Goal: Communication & Community: Ask a question

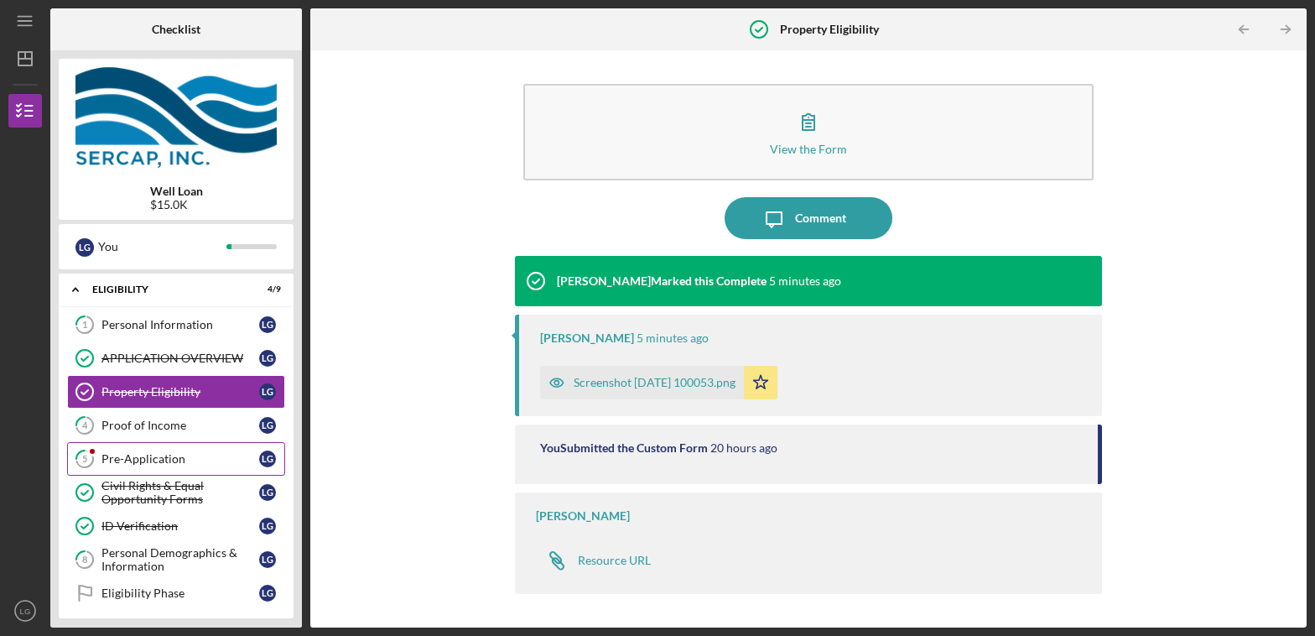
click at [161, 450] on link "5 Pre-Application L G" at bounding box center [176, 459] width 218 height 34
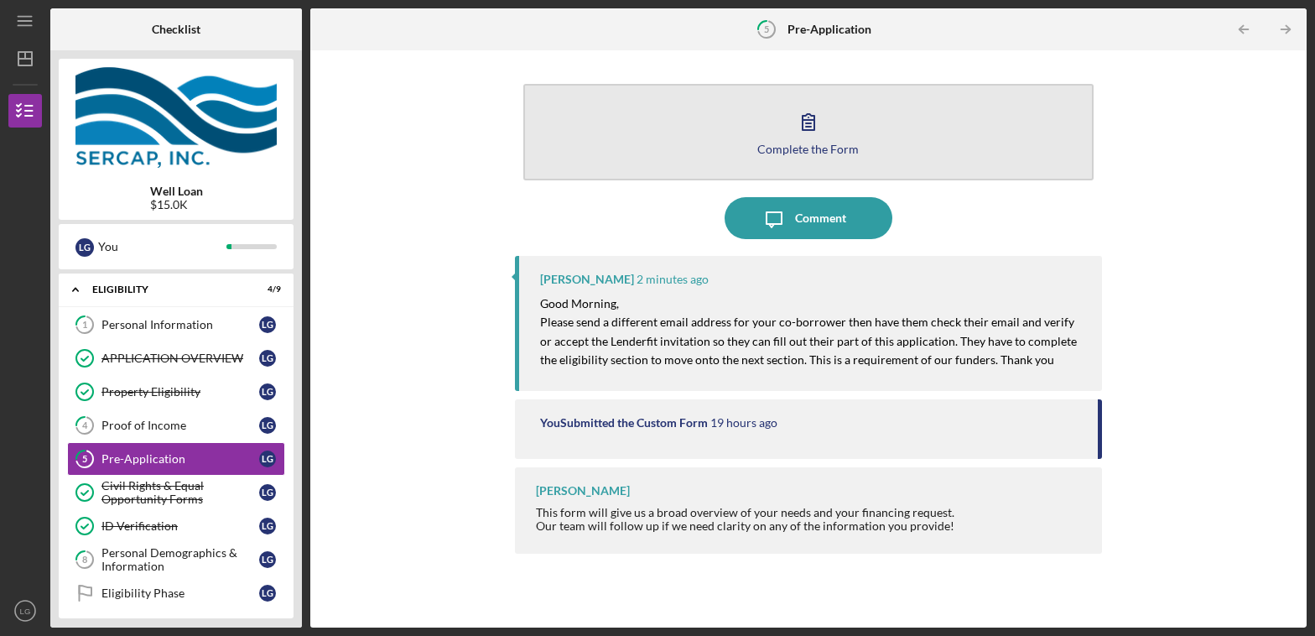
click at [802, 124] on icon "button" at bounding box center [809, 122] width 42 height 42
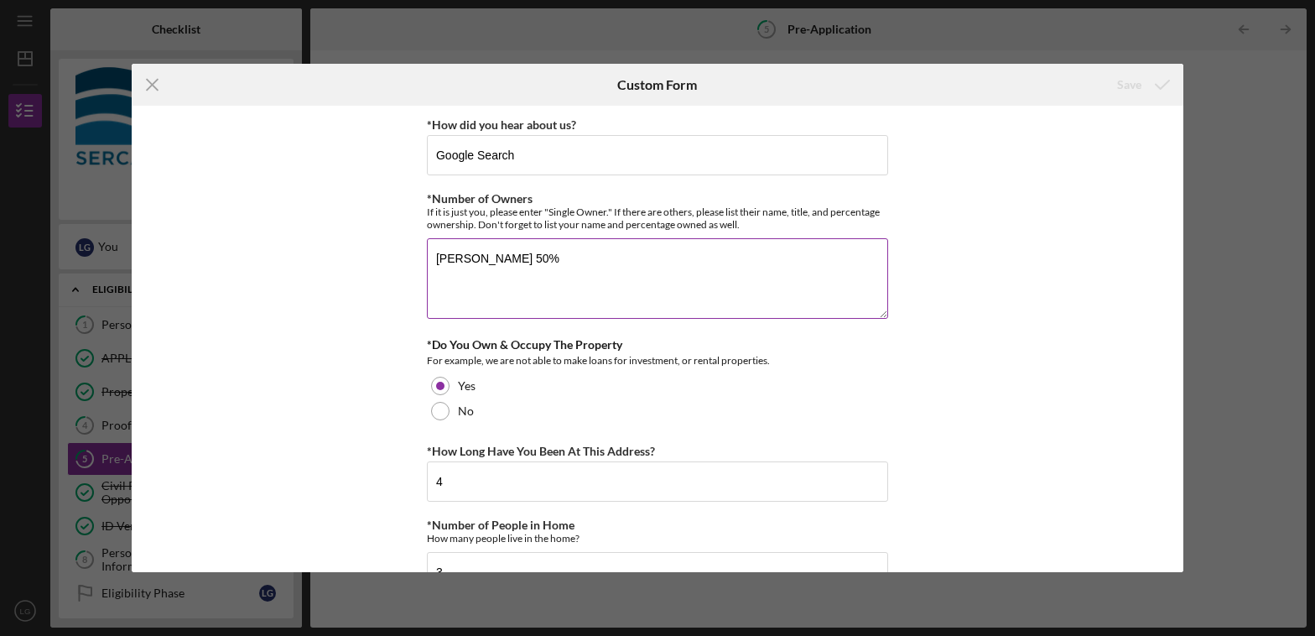
click at [651, 271] on textarea "Corey Googe 50%" at bounding box center [657, 278] width 461 height 81
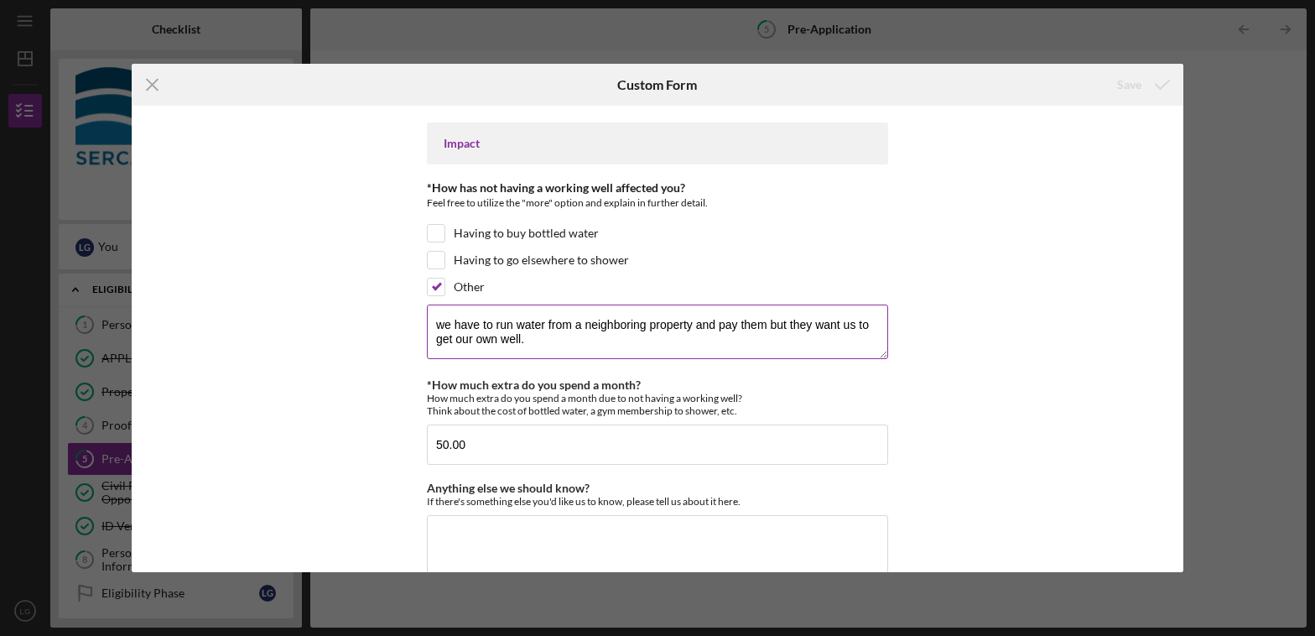
scroll to position [1434, 0]
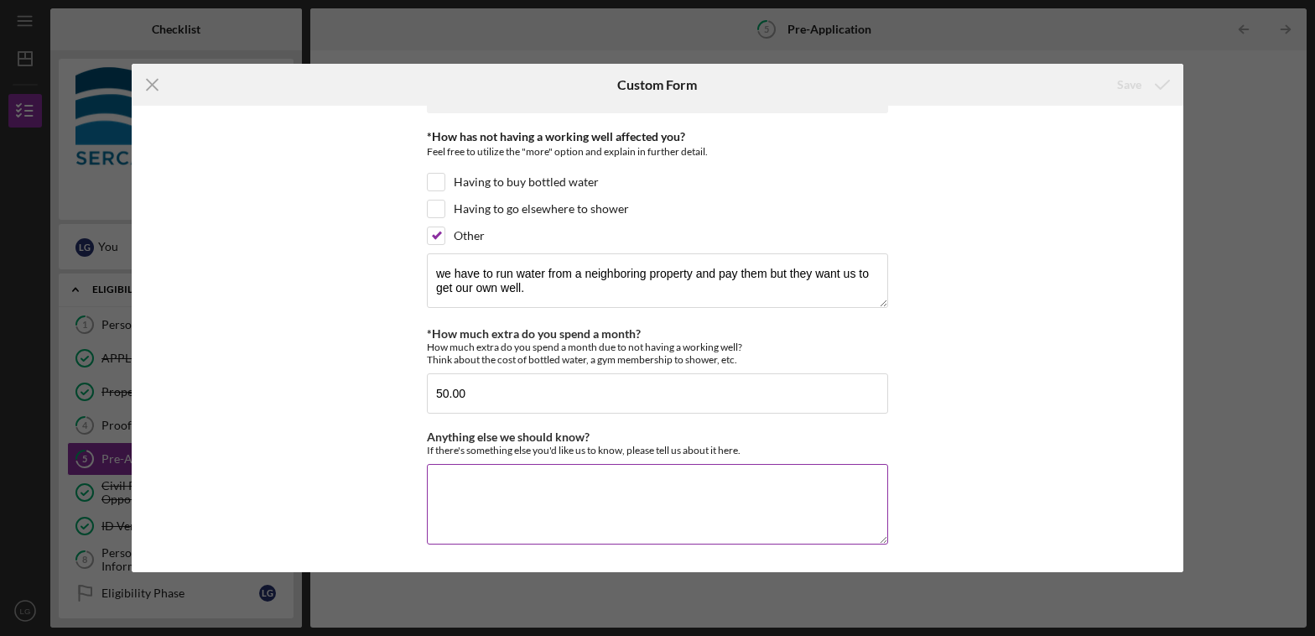
click at [656, 487] on textarea "Anything else we should know?" at bounding box center [657, 504] width 461 height 81
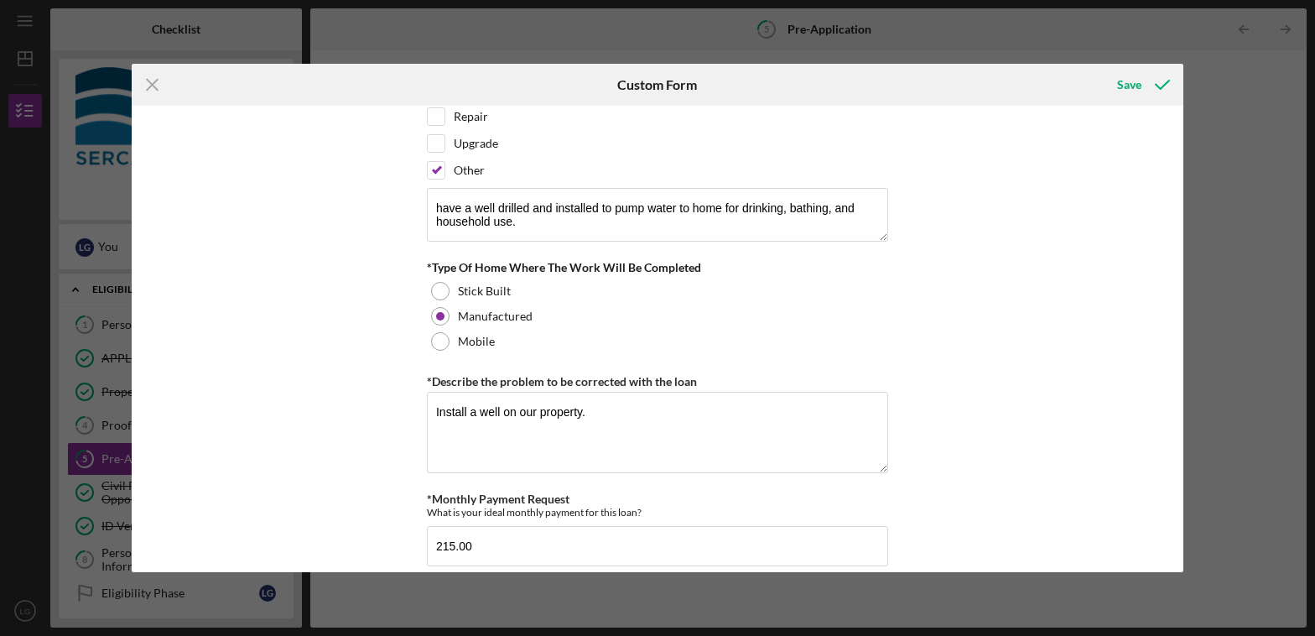
scroll to position [923, 0]
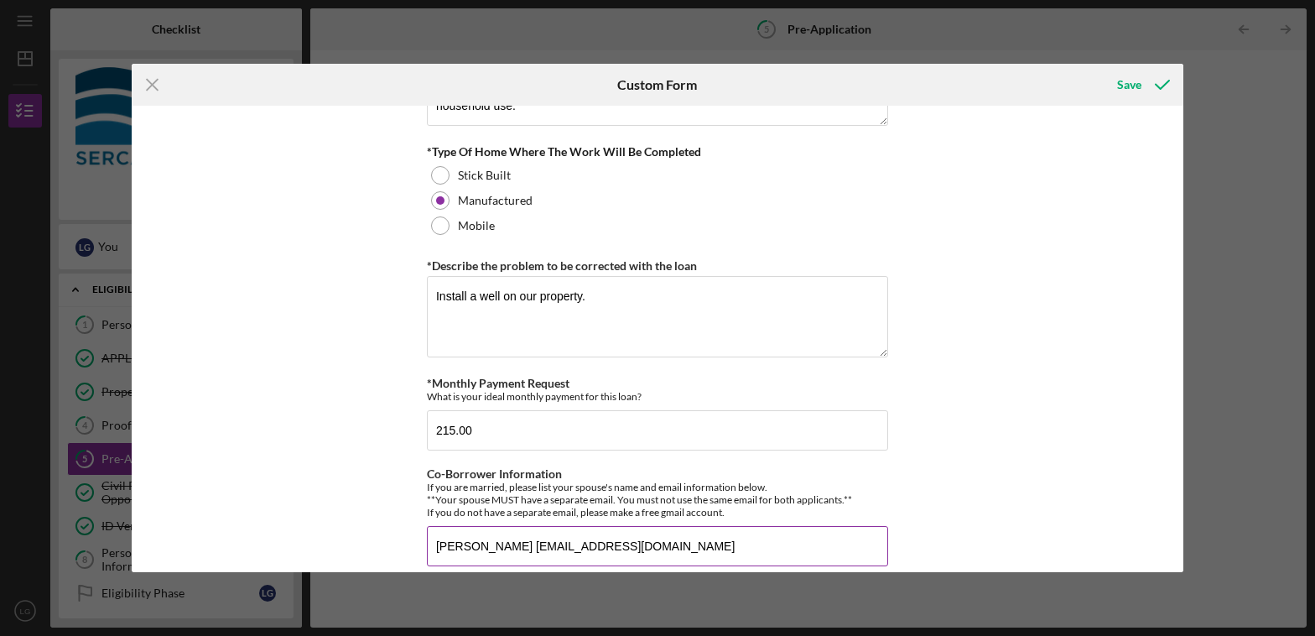
click at [504, 550] on input "Corey Googe coreygooge12@yahoo.com" at bounding box center [657, 546] width 461 height 40
click at [510, 549] on input "Corey Googe coreygooge12@yahoo.com" at bounding box center [657, 546] width 461 height 40
click at [507, 549] on input "Corey Googe coreygooge12@yahoo.com" at bounding box center [657, 546] width 461 height 40
drag, startPoint x: 732, startPoint y: 538, endPoint x: 512, endPoint y: 541, distance: 219.8
click at [512, 541] on input "Corey Googe coreygooge12@yahoo.com" at bounding box center [657, 546] width 461 height 40
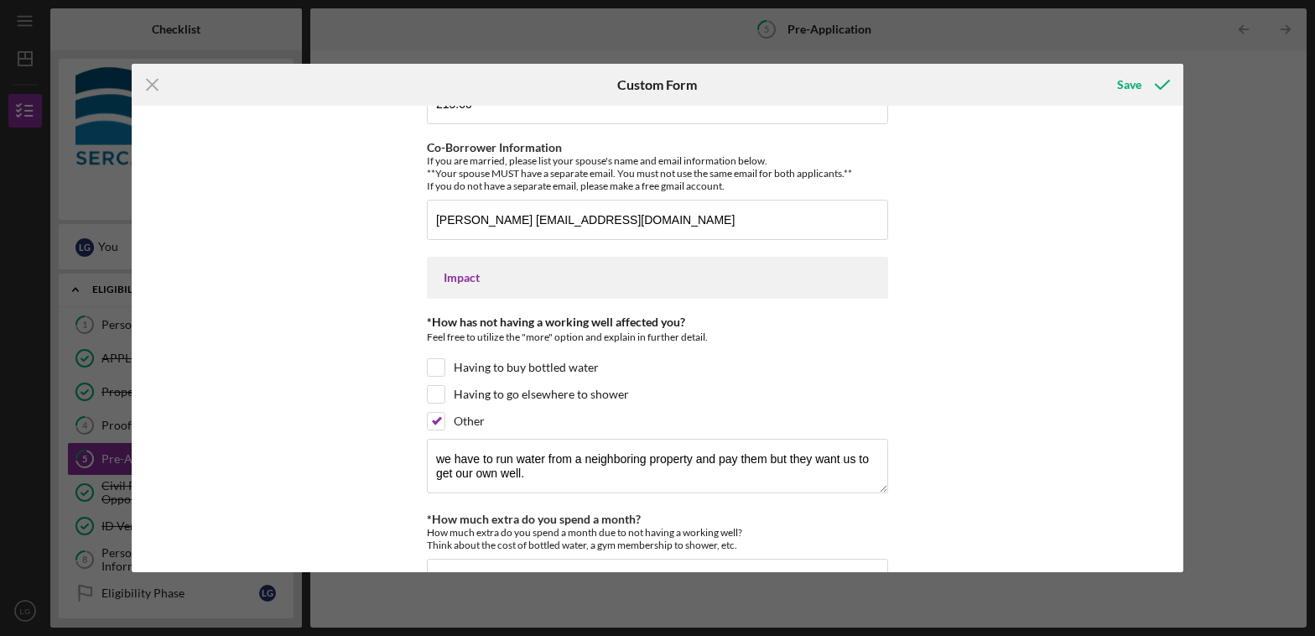
scroll to position [1434, 0]
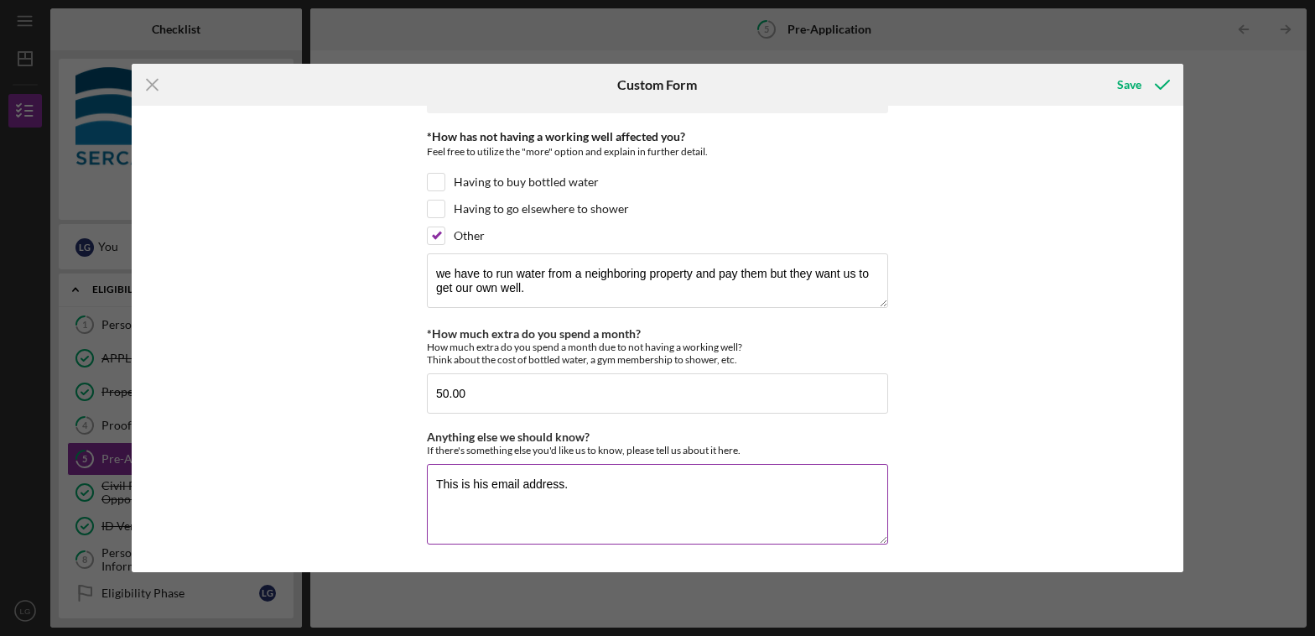
click at [643, 473] on textarea "This is his email address." at bounding box center [657, 504] width 461 height 81
type textarea "This is his email address and it is different than the one i used."
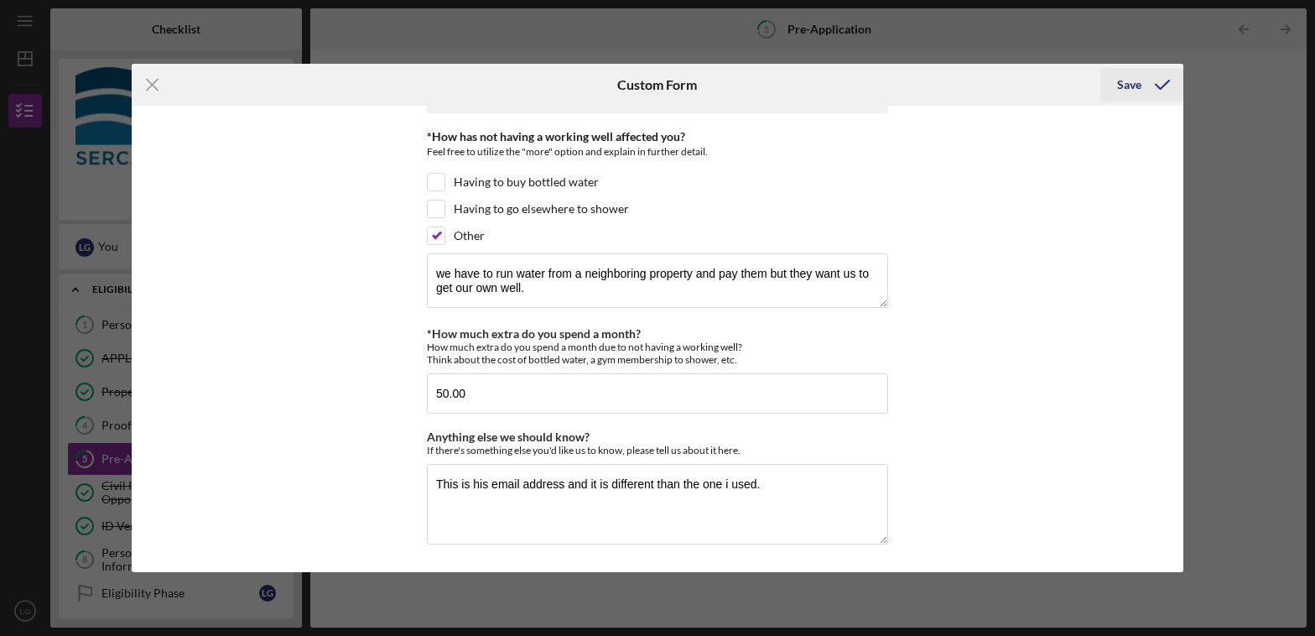
click at [1125, 81] on div "Save" at bounding box center [1129, 85] width 24 height 34
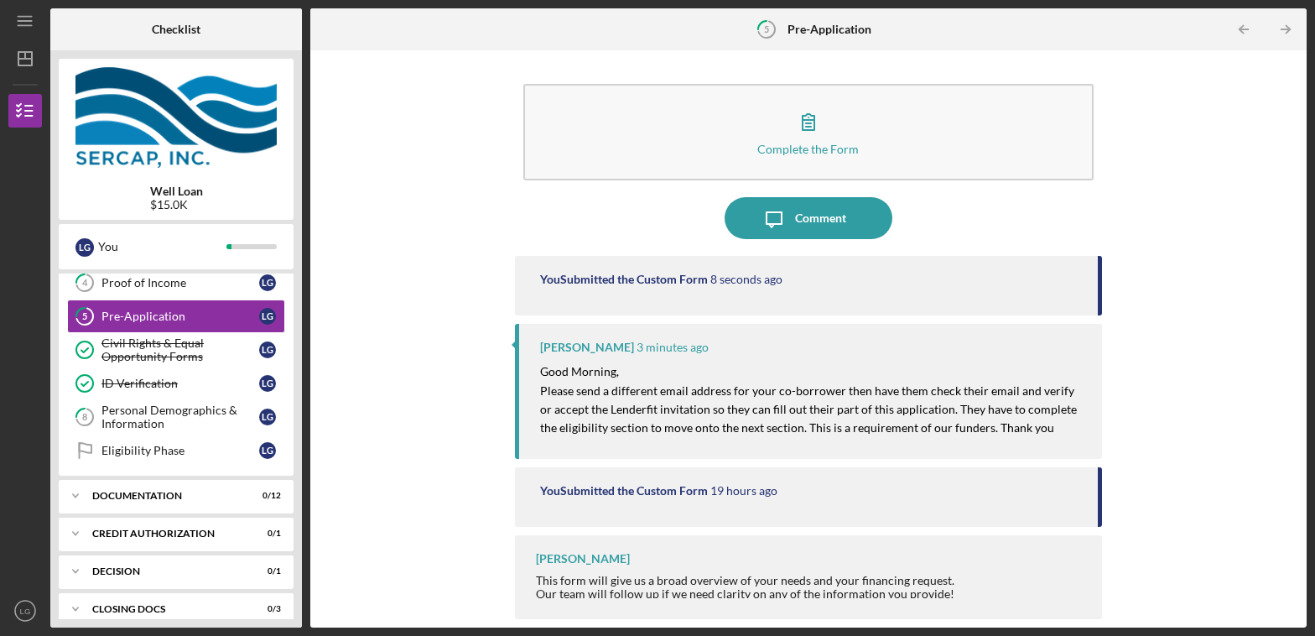
scroll to position [234, 0]
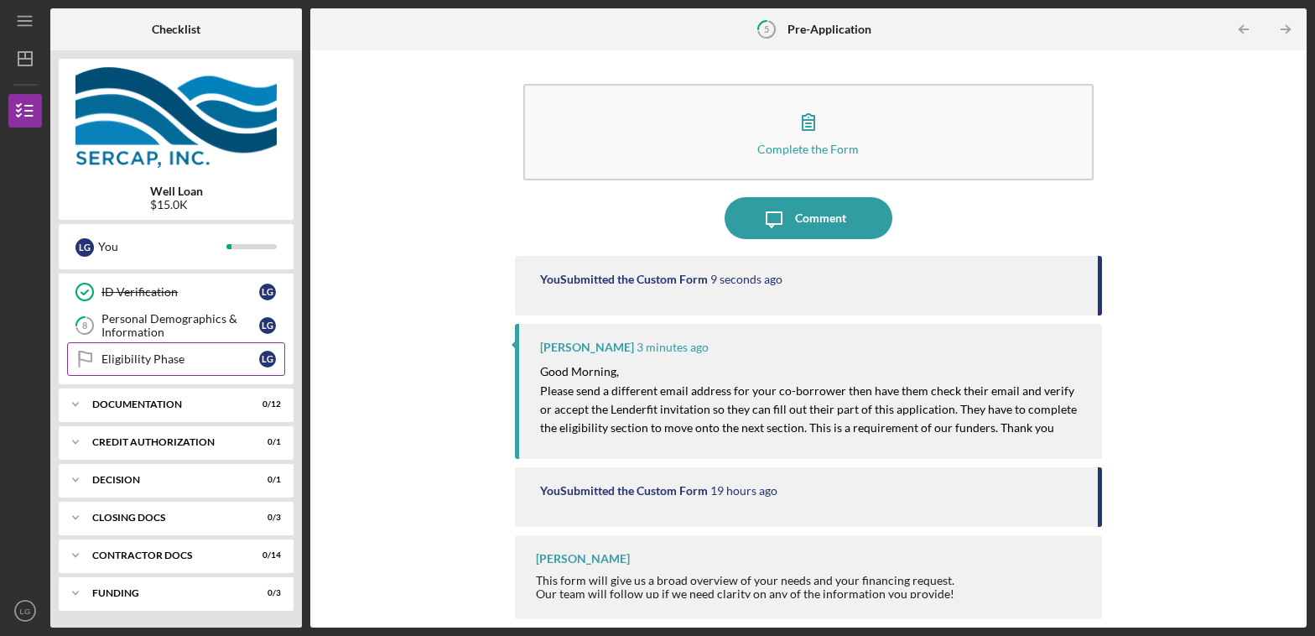
click at [172, 363] on div "Eligibility Phase" at bounding box center [180, 358] width 158 height 13
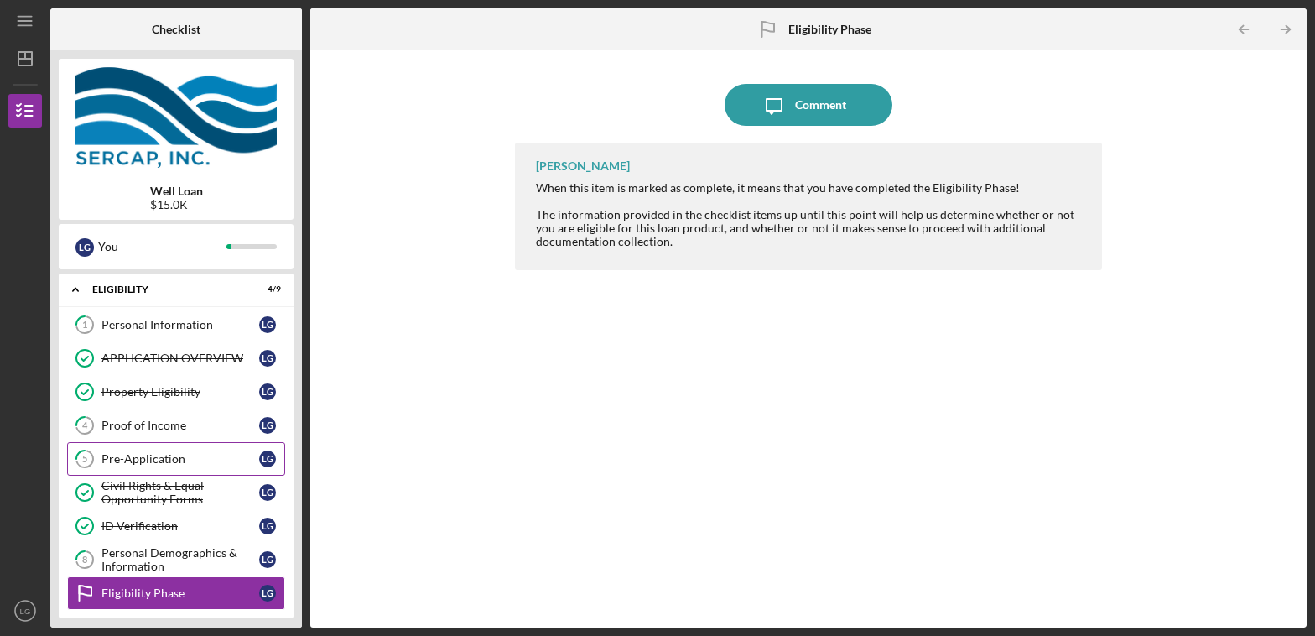
click at [180, 450] on link "5 Pre-Application L G" at bounding box center [176, 459] width 218 height 34
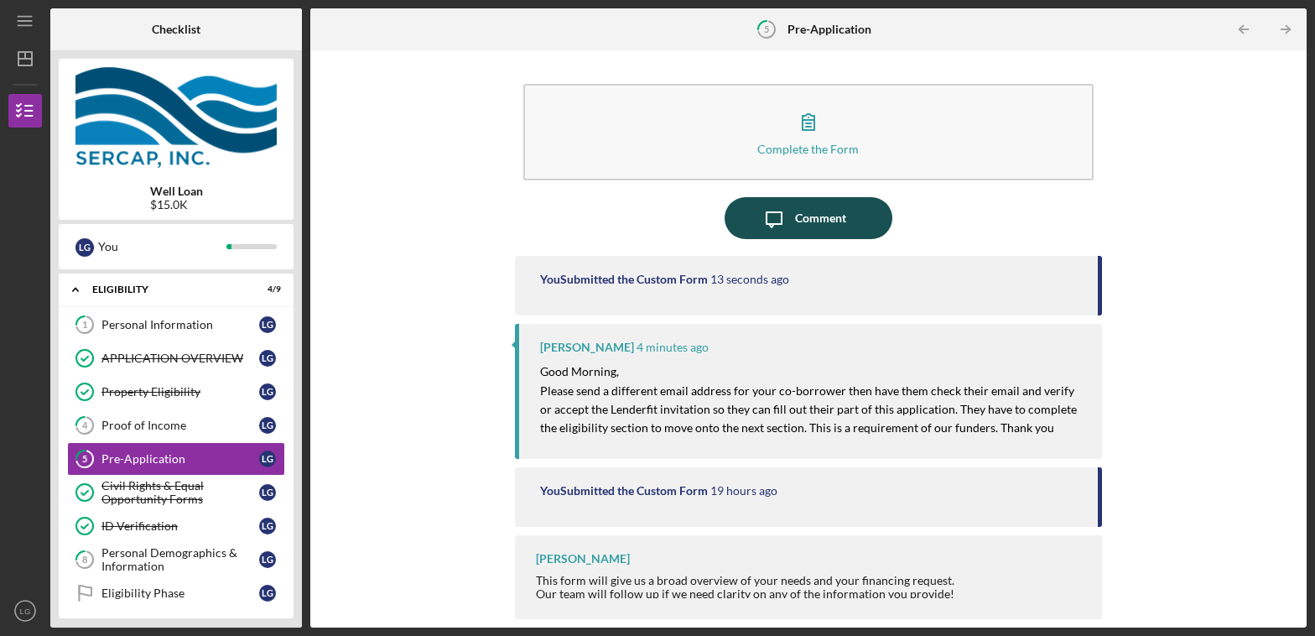
click at [804, 211] on div "Comment" at bounding box center [820, 218] width 51 height 42
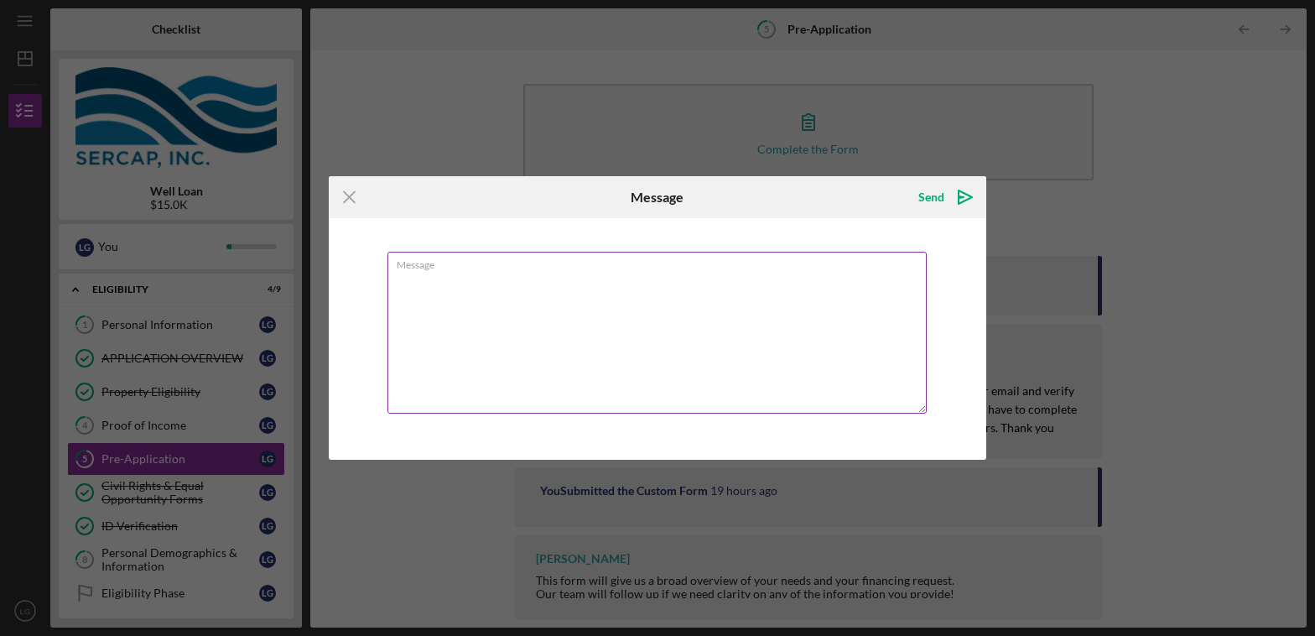
click at [483, 315] on textarea "Message" at bounding box center [657, 333] width 539 height 162
type textarea "T"
type textarea "i"
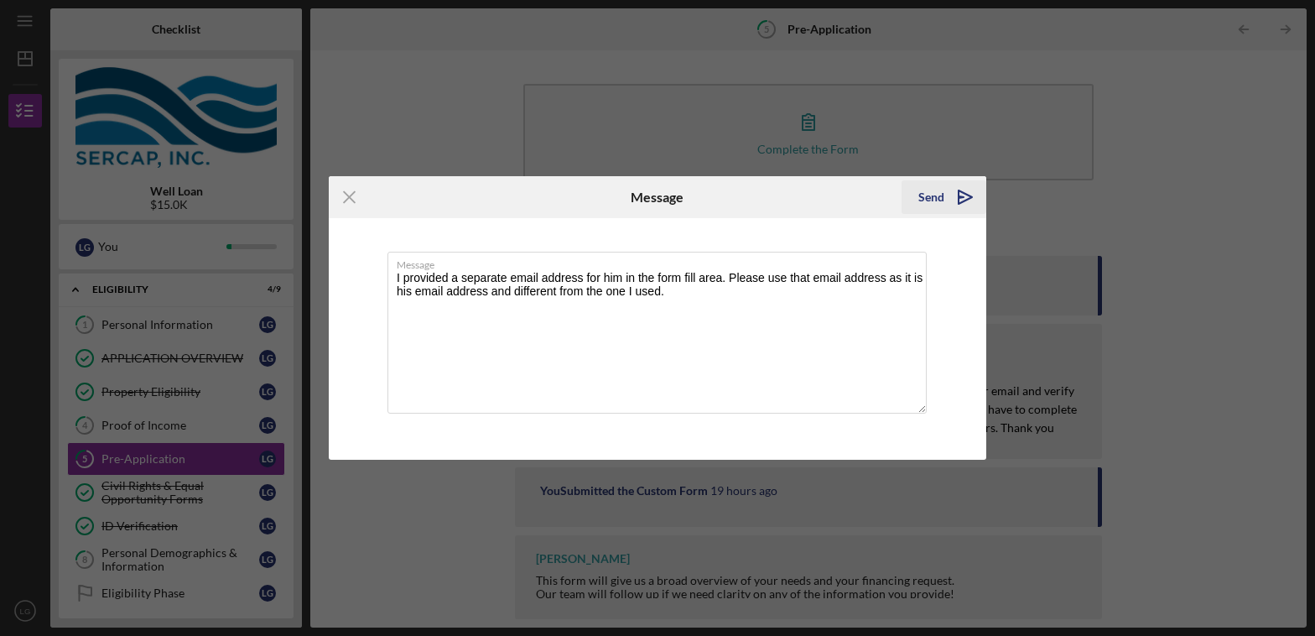
type textarea "I provided a separate email address for him in the form fill area. Please use t…"
click at [935, 212] on div "Send" at bounding box center [931, 197] width 26 height 34
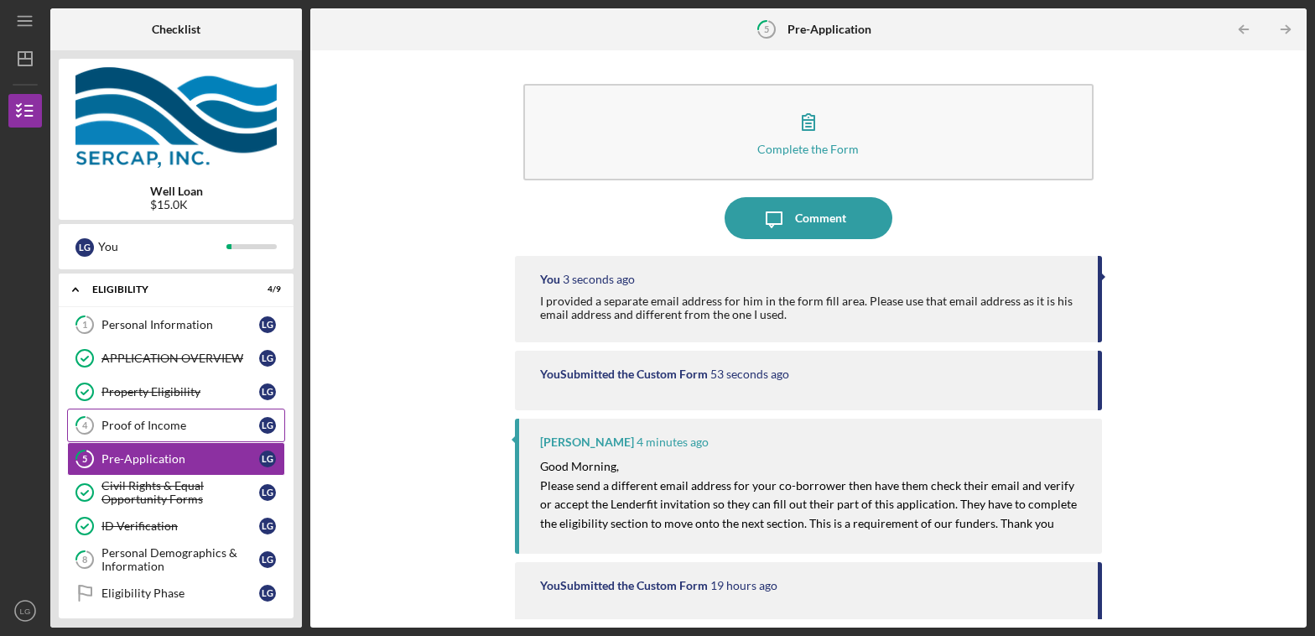
click at [155, 419] on div "Proof of Income" at bounding box center [180, 425] width 158 height 13
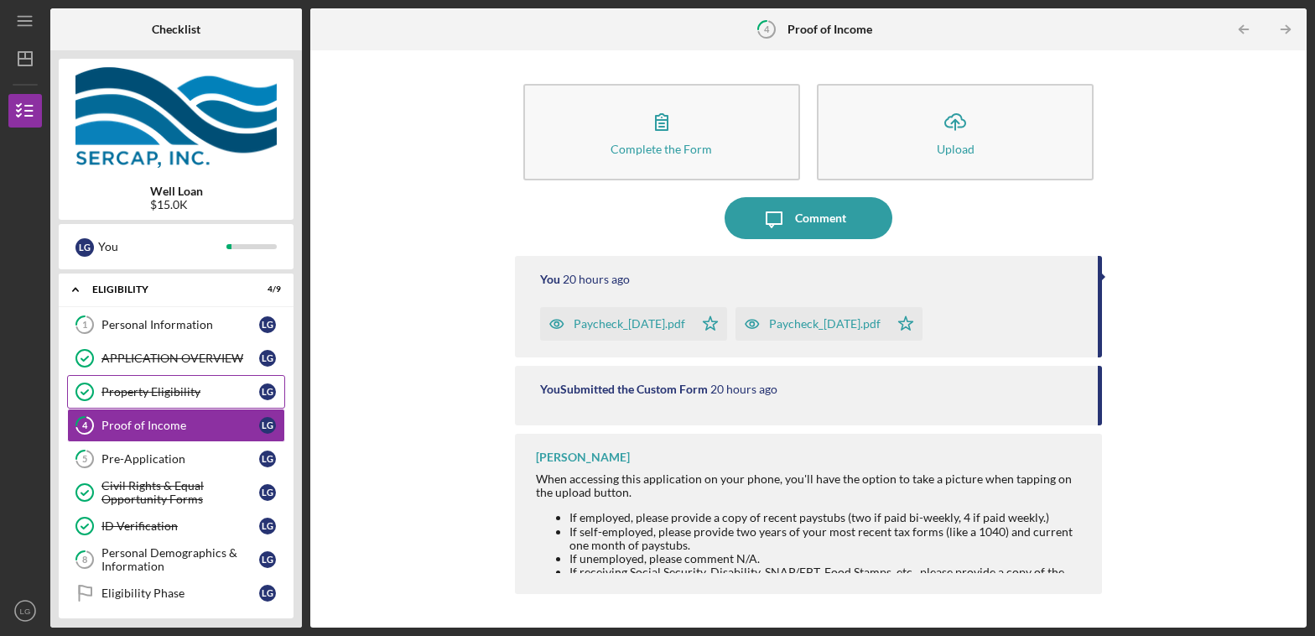
click at [181, 385] on div "Property Eligibility" at bounding box center [180, 391] width 158 height 13
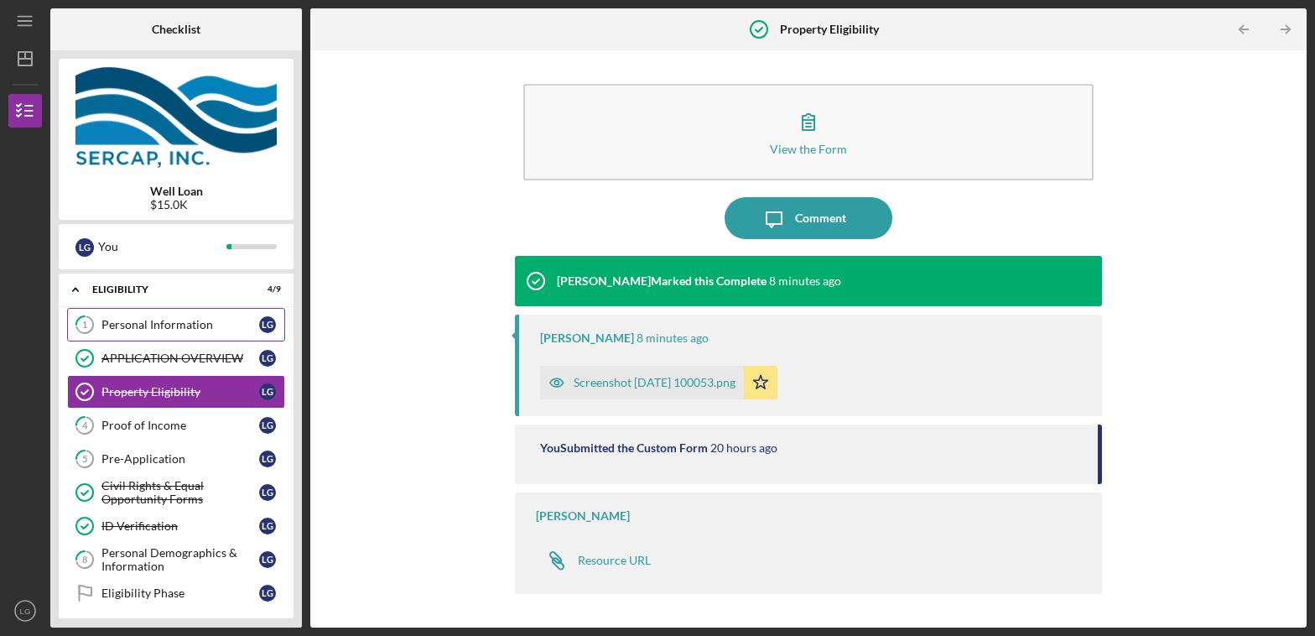
click at [177, 325] on div "Personal Information" at bounding box center [180, 324] width 158 height 13
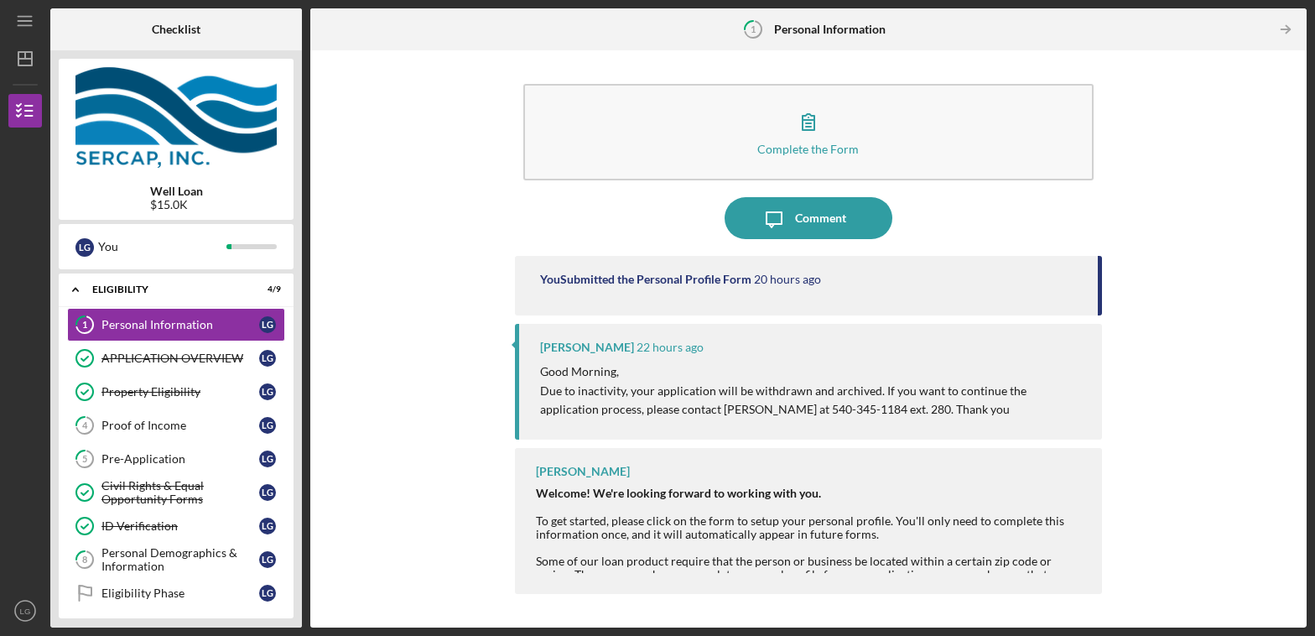
scroll to position [234, 0]
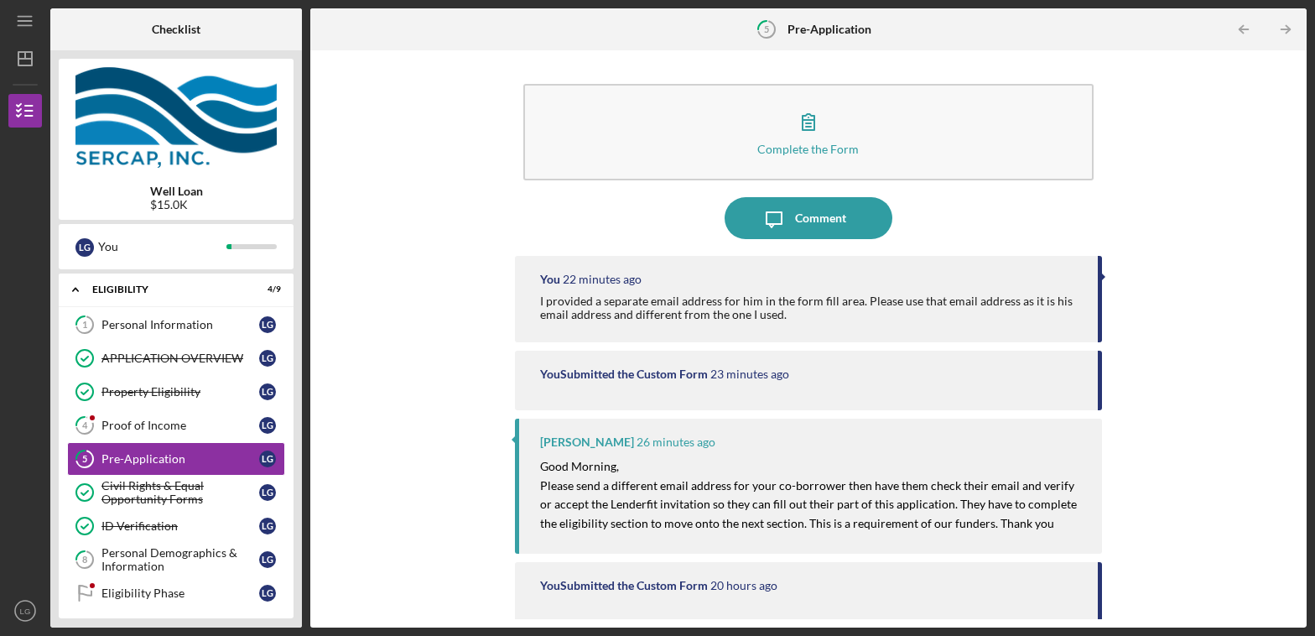
scroll to position [95, 0]
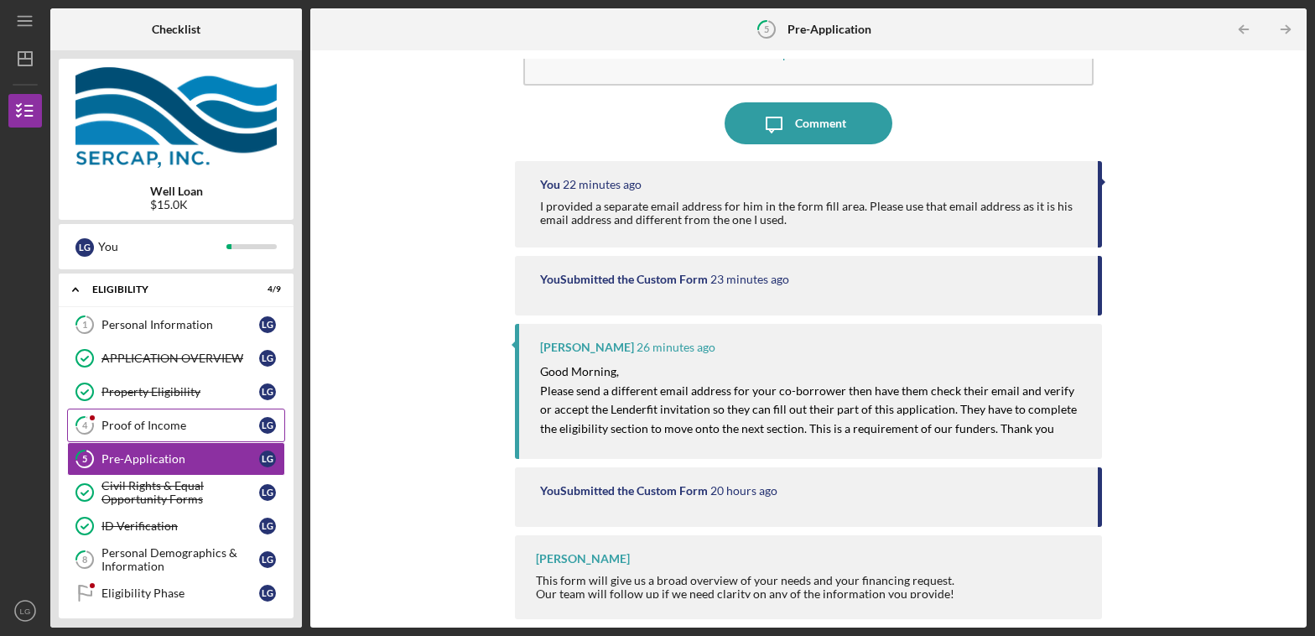
click at [151, 425] on div "Proof of Income" at bounding box center [180, 425] width 158 height 13
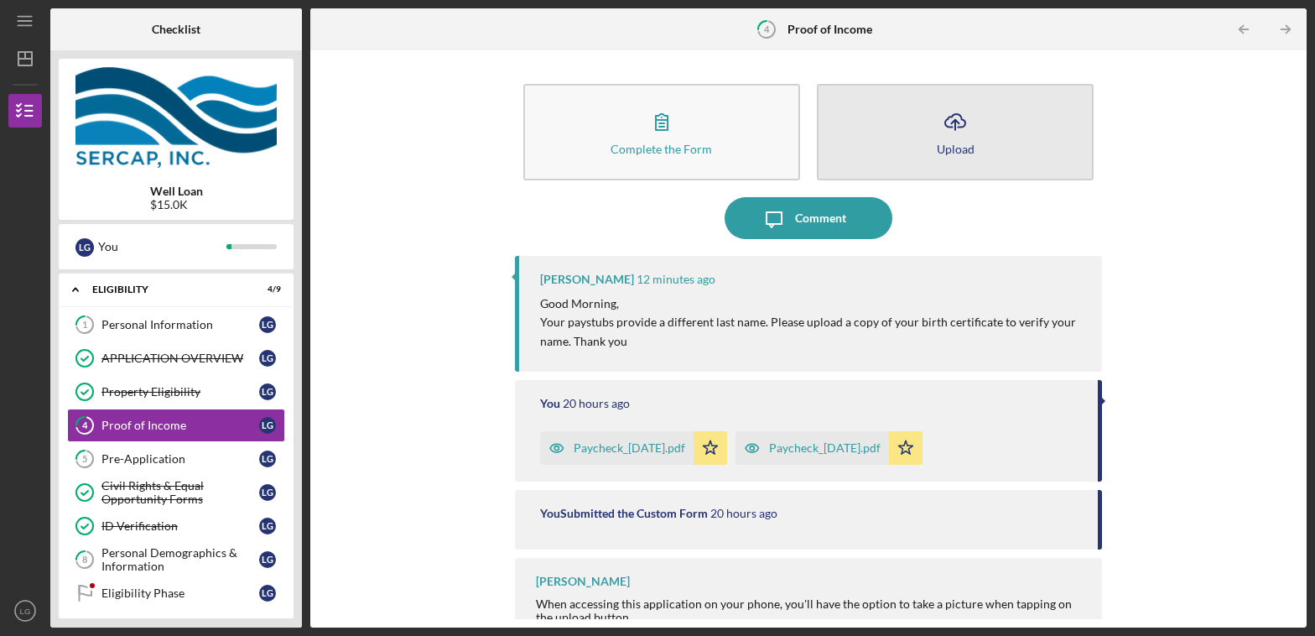
click at [938, 135] on icon "Icon/Upload" at bounding box center [955, 122] width 42 height 42
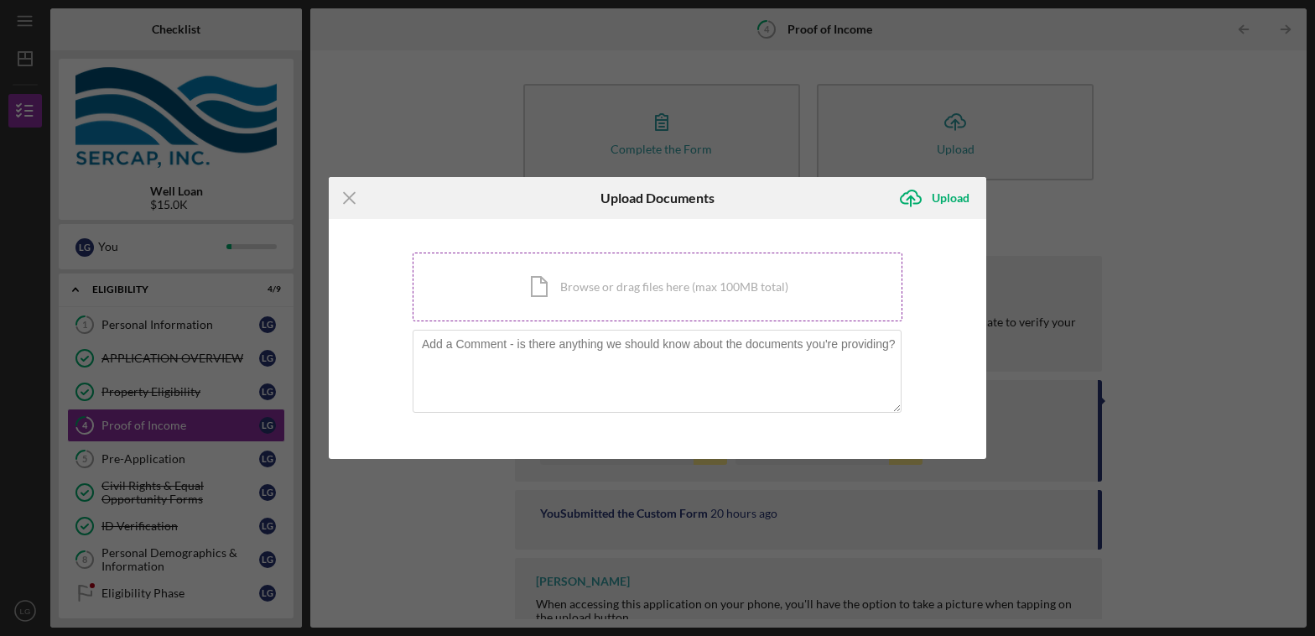
click at [630, 271] on div "Icon/Document Browse or drag files here (max 100MB total) Tap to choose files o…" at bounding box center [658, 286] width 490 height 69
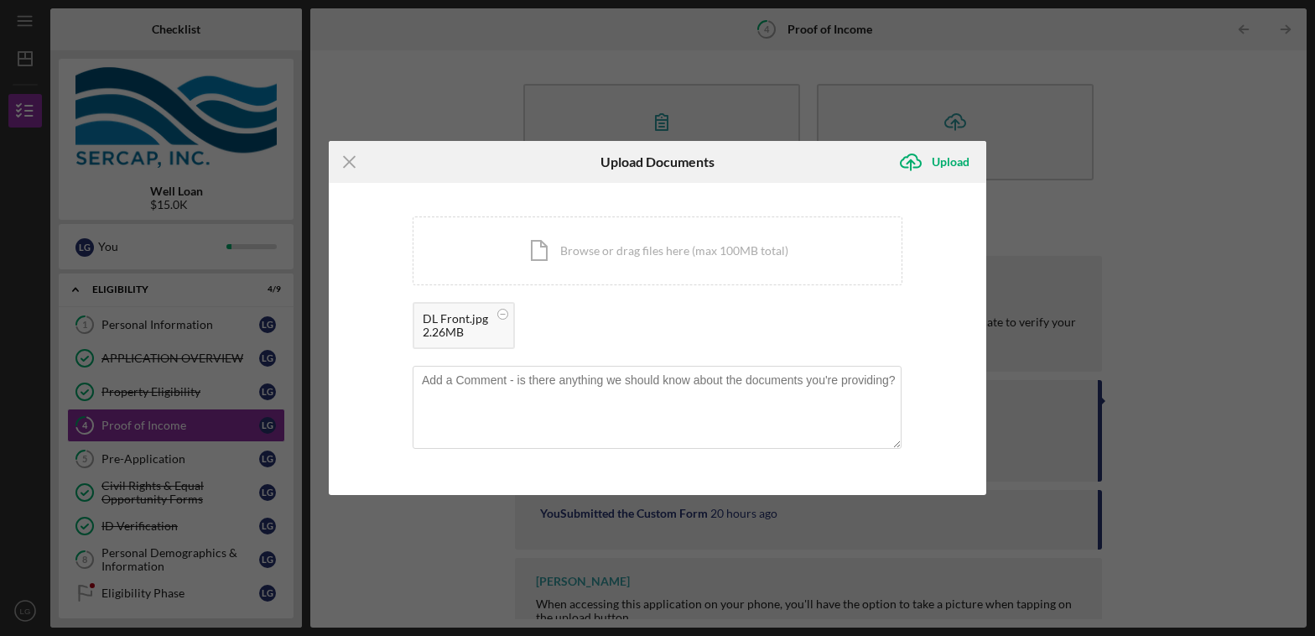
click at [564, 364] on div "You're uploading documents related to Proof of Income . Icon/Document Browse or…" at bounding box center [658, 338] width 490 height 245
click at [544, 400] on textarea at bounding box center [657, 407] width 489 height 82
type textarea "w"
type textarea "i"
type textarea "M"
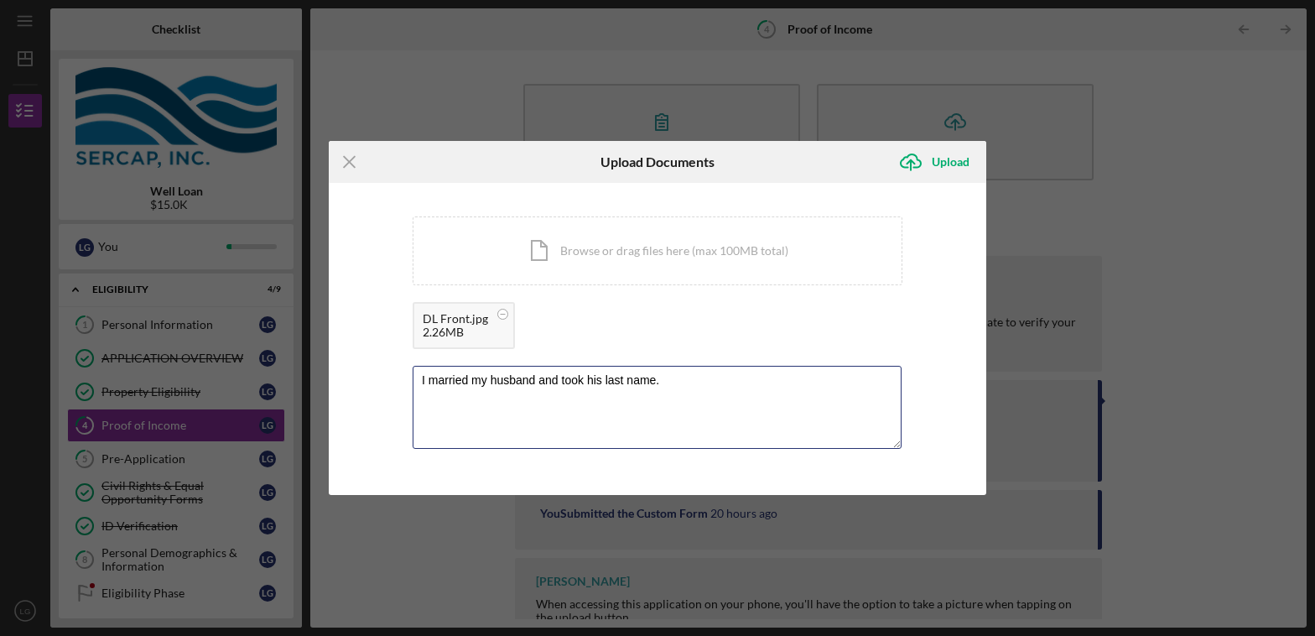
type textarea "I married my husband and took his last name."
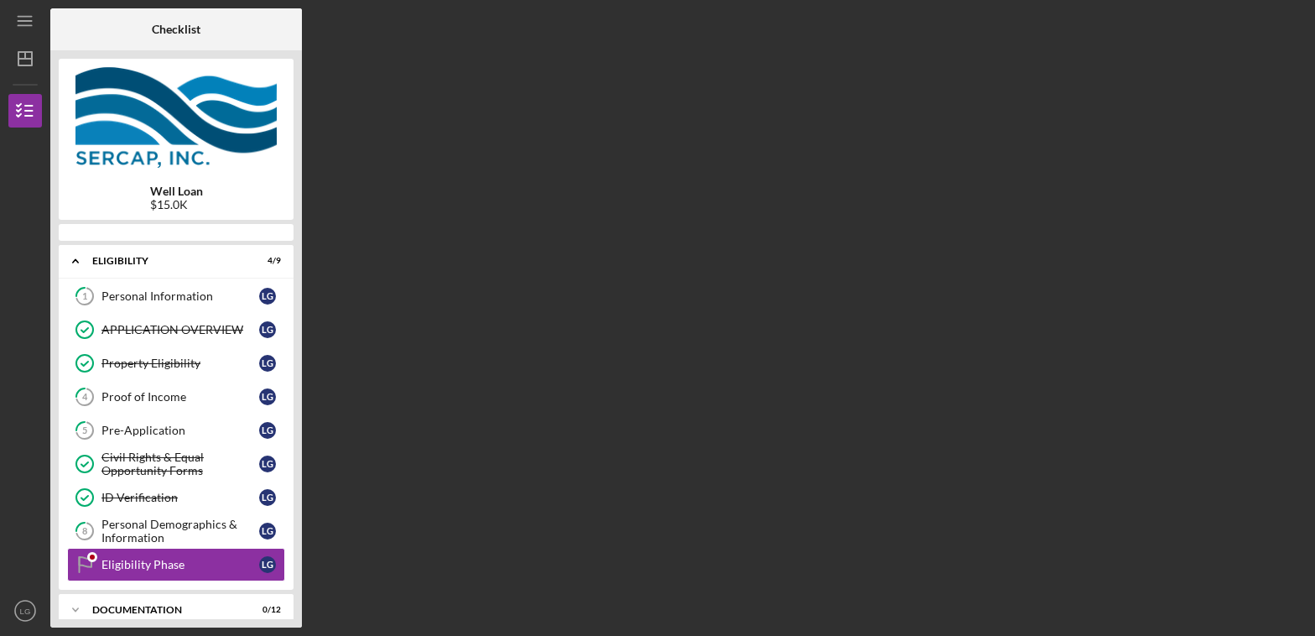
scroll to position [133, 0]
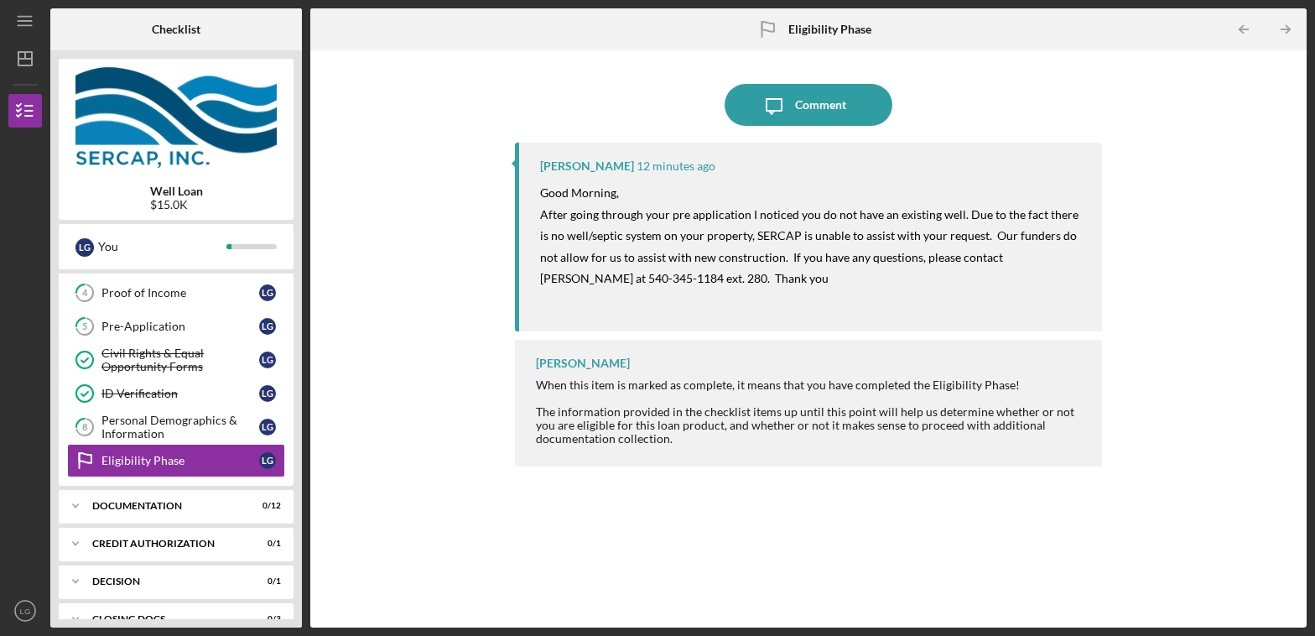
click at [915, 242] on span "After going through your pre application I noticed you do not have an existing …" at bounding box center [810, 246] width 541 height 79
click at [674, 263] on span "After going through your pre application I noticed you do not have an existing …" at bounding box center [810, 246] width 541 height 79
drag, startPoint x: 748, startPoint y: 263, endPoint x: 768, endPoint y: 261, distance: 20.3
click at [750, 263] on span "After going through your pre application I noticed you do not have an existing …" at bounding box center [810, 246] width 541 height 79
click at [886, 257] on span "After going through your pre application I noticed you do not have an existing …" at bounding box center [810, 246] width 541 height 79
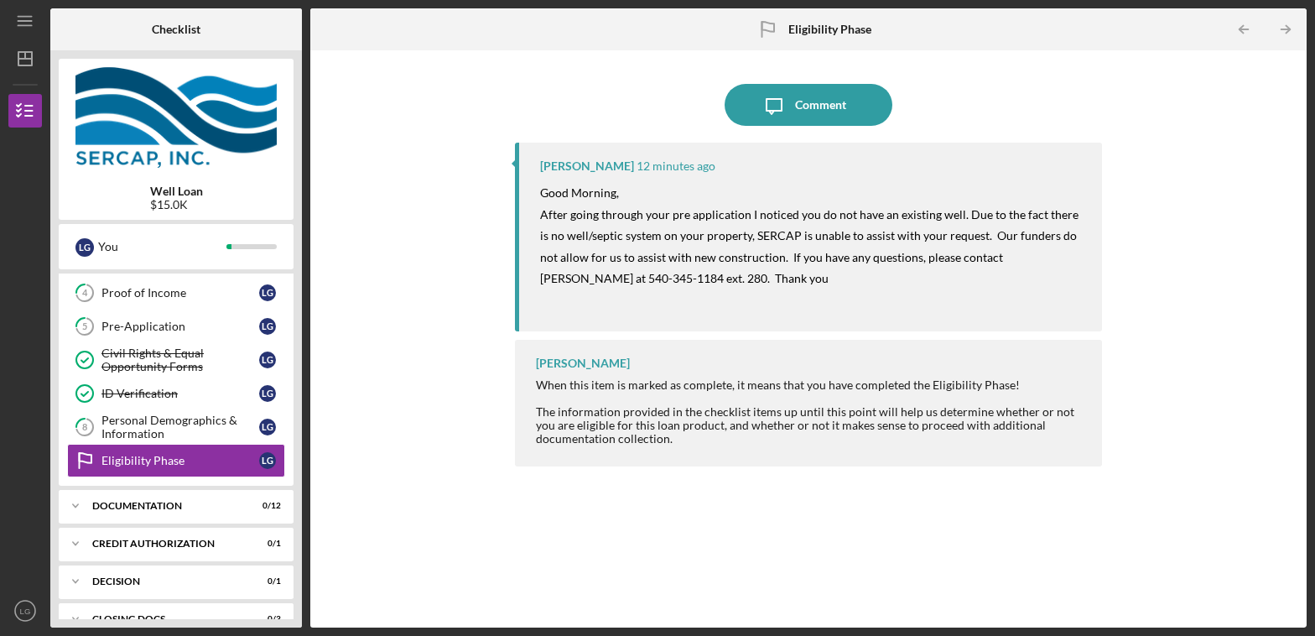
click at [959, 241] on span "After going through your pre application I noticed you do not have an existing …" at bounding box center [810, 246] width 541 height 79
click at [930, 209] on span "After going through your pre application I noticed you do not have an existing …" at bounding box center [810, 246] width 541 height 79
click at [1055, 209] on span "After going through your pre application I noticed you do not have an existing …" at bounding box center [810, 246] width 541 height 79
drag, startPoint x: 749, startPoint y: 219, endPoint x: 759, endPoint y: 217, distance: 10.2
click at [748, 219] on span "After going through your pre application I noticed you do not have an existing …" at bounding box center [810, 246] width 541 height 79
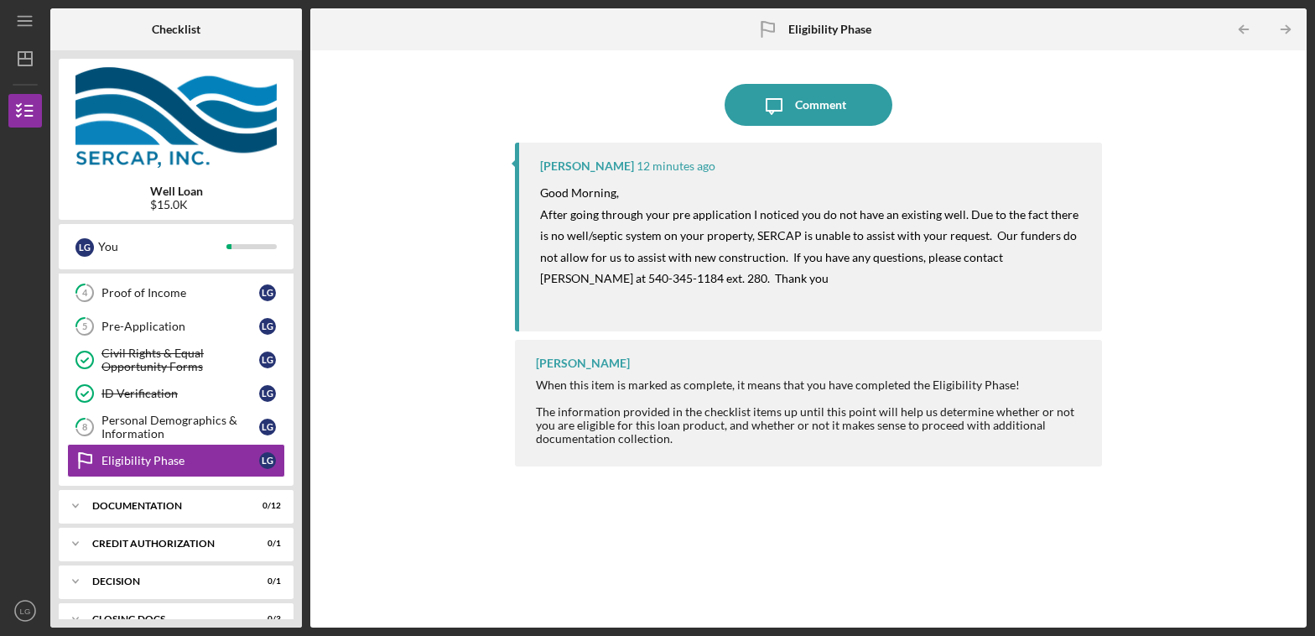
click at [936, 218] on span "After going through your pre application I noticed you do not have an existing …" at bounding box center [810, 246] width 541 height 79
click at [871, 212] on span "After going through your pre application I noticed you do not have an existing …" at bounding box center [810, 246] width 541 height 79
drag, startPoint x: 1047, startPoint y: 217, endPoint x: 1085, endPoint y: 217, distance: 37.7
click at [1048, 217] on span "After going through your pre application I noticed you do not have an existing …" at bounding box center [810, 246] width 541 height 79
click at [1085, 217] on p "After going through your pre application I noticed you do not have an existing …" at bounding box center [813, 246] width 546 height 86
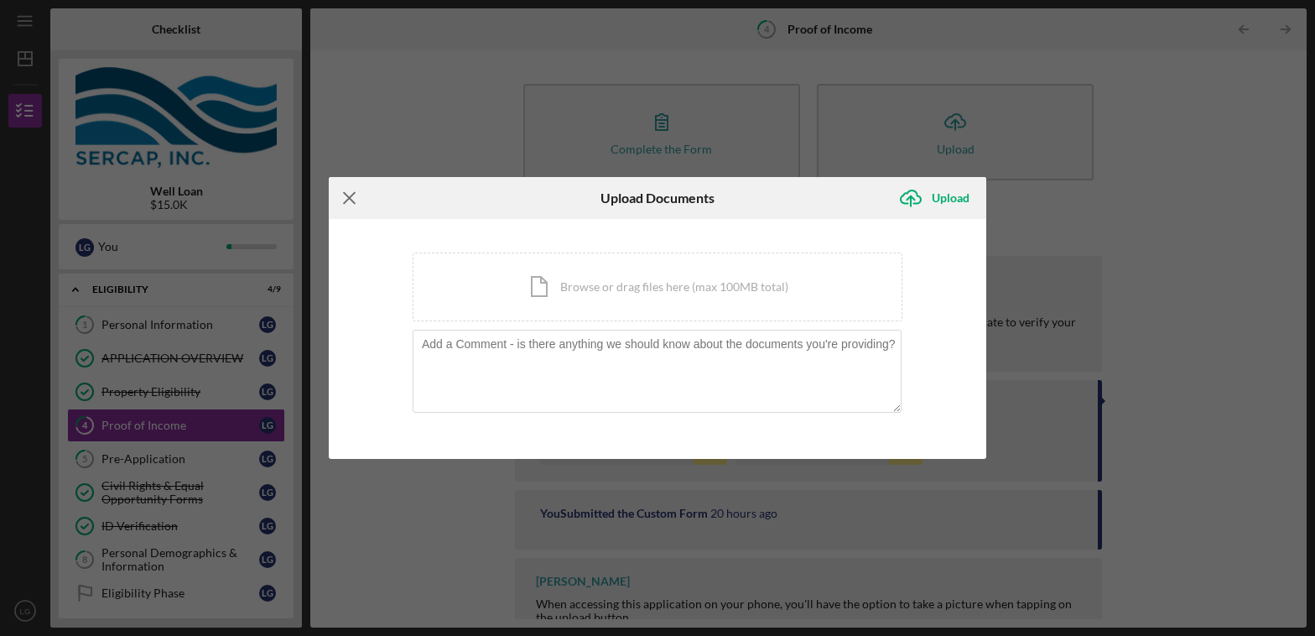
click at [340, 189] on icon "Icon/Menu Close" at bounding box center [350, 198] width 42 height 42
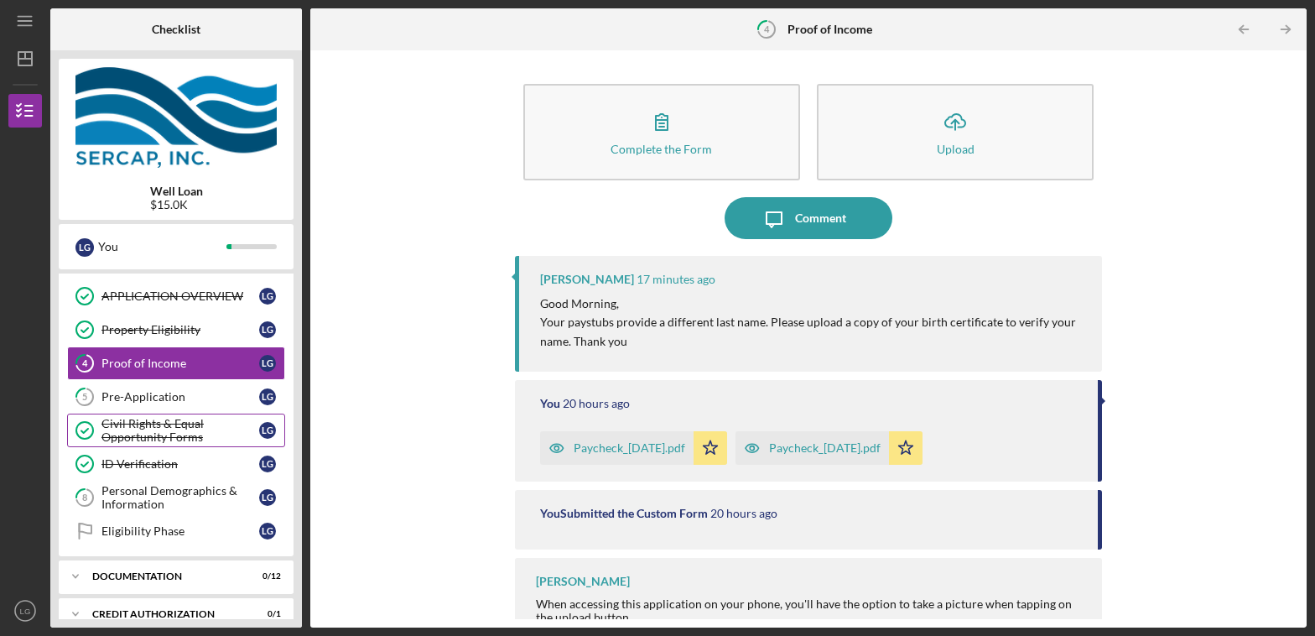
scroll to position [84, 0]
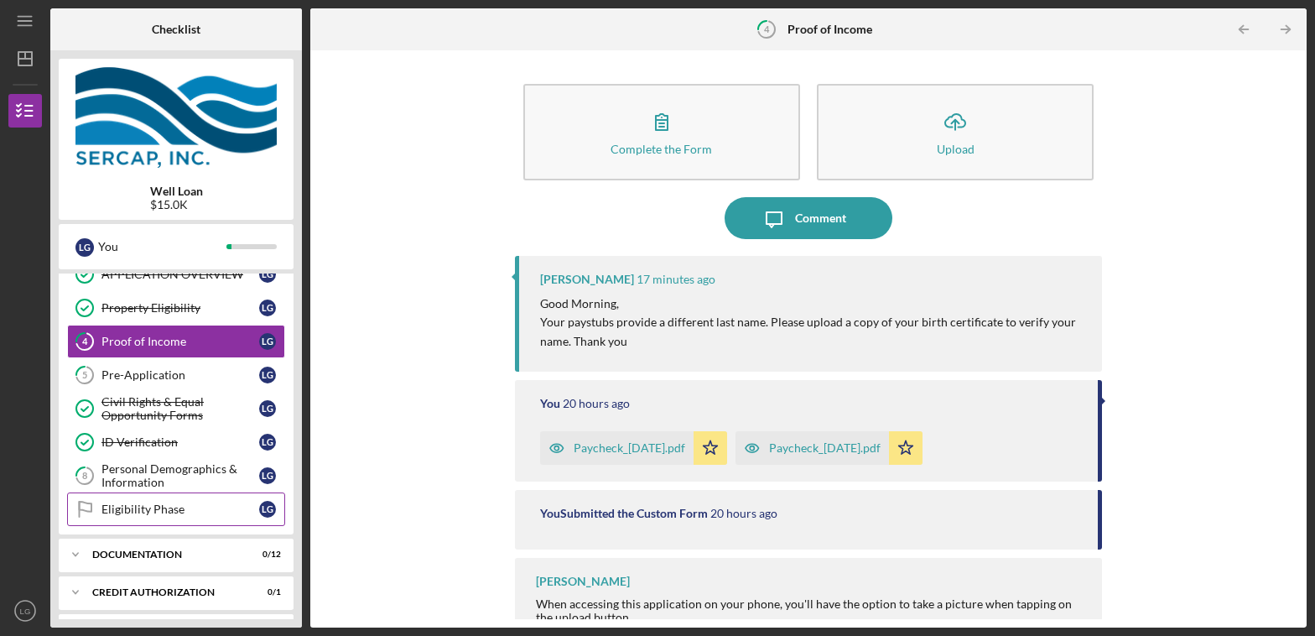
click at [137, 502] on div "Eligibility Phase" at bounding box center [180, 508] width 158 height 13
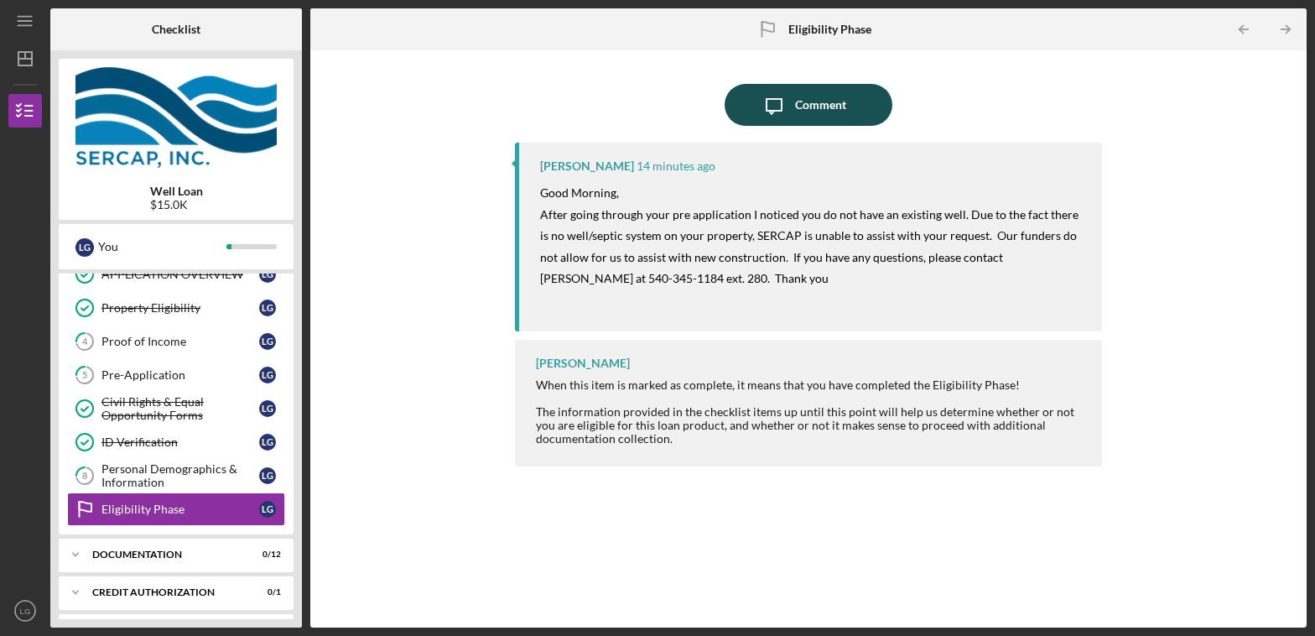
click at [819, 96] on div "Comment" at bounding box center [820, 105] width 51 height 42
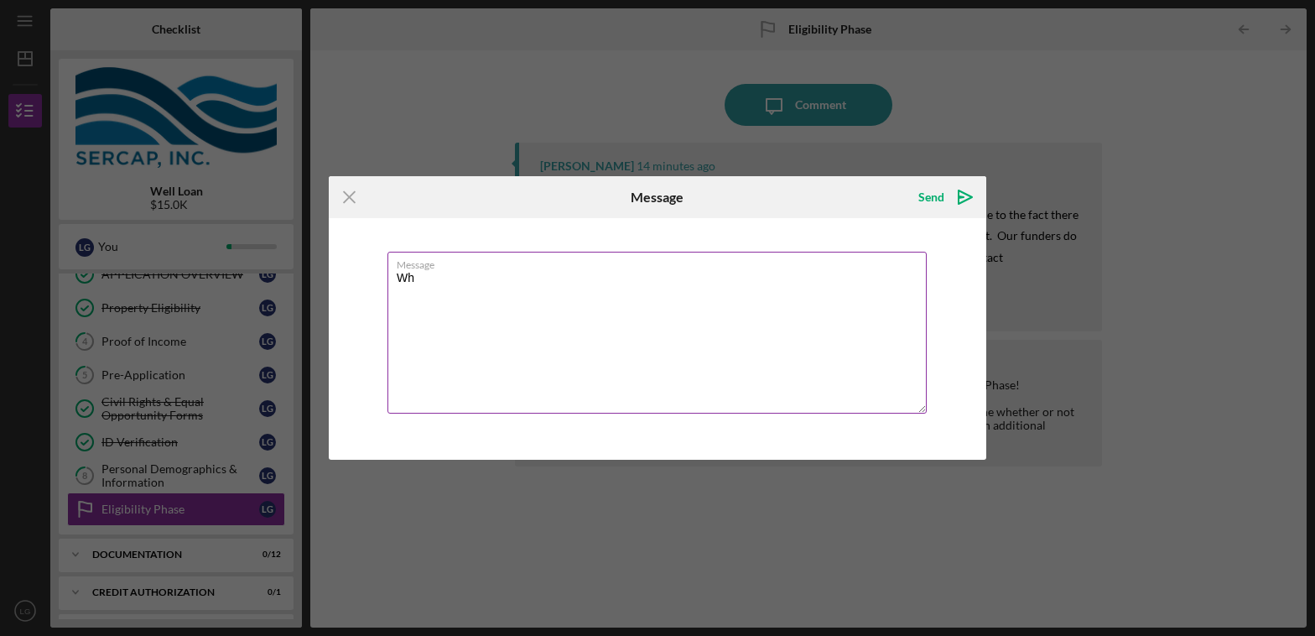
type textarea "W"
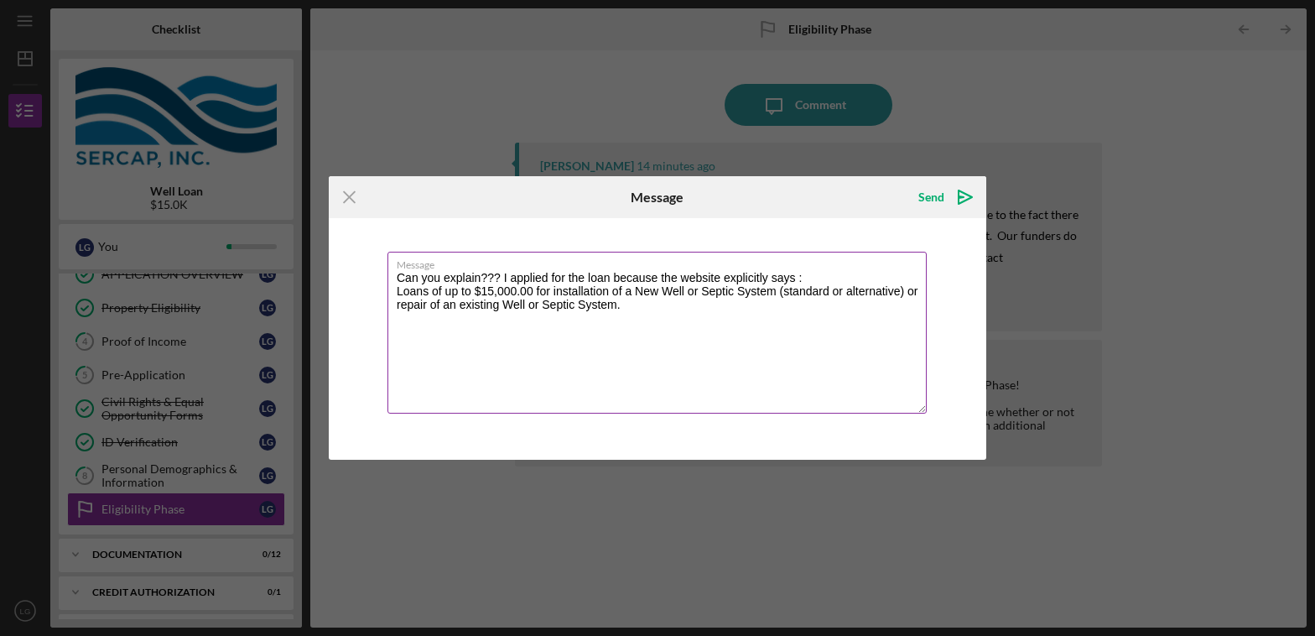
click at [799, 283] on textarea "Can you explain??? I applied for the loan because the website explicitly says :…" at bounding box center [657, 333] width 539 height 162
click at [817, 281] on textarea "Can you explain??? I applied for the loan because the website explicitly says: …" at bounding box center [657, 333] width 539 height 162
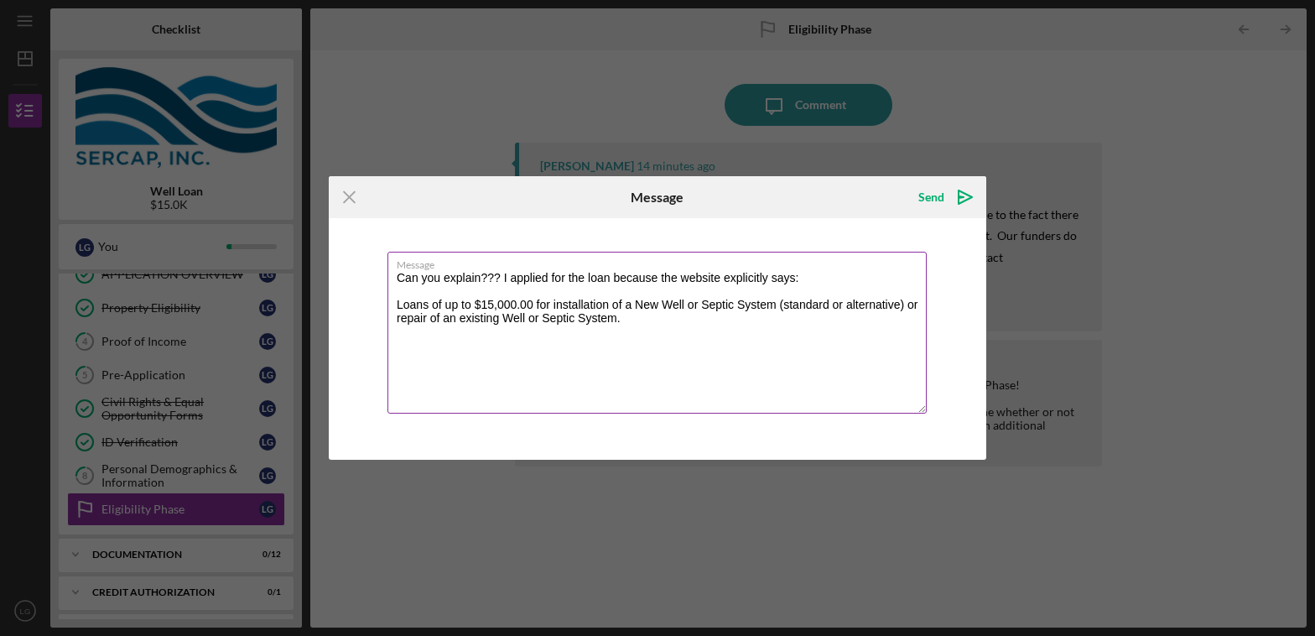
click at [391, 303] on textarea "Can you explain??? I applied for the loan because the website explicitly says: …" at bounding box center [657, 333] width 539 height 162
type textarea "Can you explain??? I applied for the loan because the website explicitly says: …"
click at [954, 194] on icon "Icon/icon-invite-send" at bounding box center [965, 197] width 42 height 42
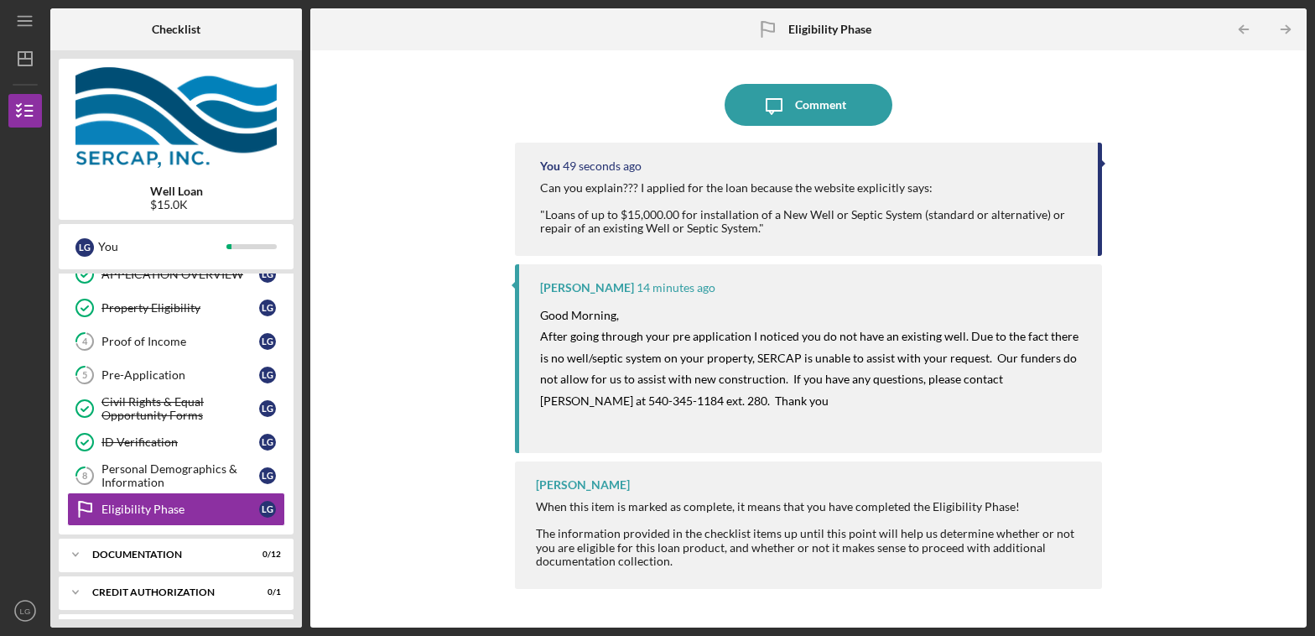
click at [1037, 351] on span "After going through your pre application I noticed you do not have an existing …" at bounding box center [810, 368] width 541 height 79
click at [632, 351] on span "After going through your pre application I noticed you do not have an existing …" at bounding box center [810, 368] width 541 height 79
click at [771, 365] on p "After going through your pre application I noticed you do not have an existing …" at bounding box center [813, 368] width 546 height 86
drag, startPoint x: 653, startPoint y: 363, endPoint x: 871, endPoint y: 368, distance: 218.1
click at [656, 363] on span "After going through your pre application I noticed you do not have an existing …" at bounding box center [810, 368] width 541 height 79
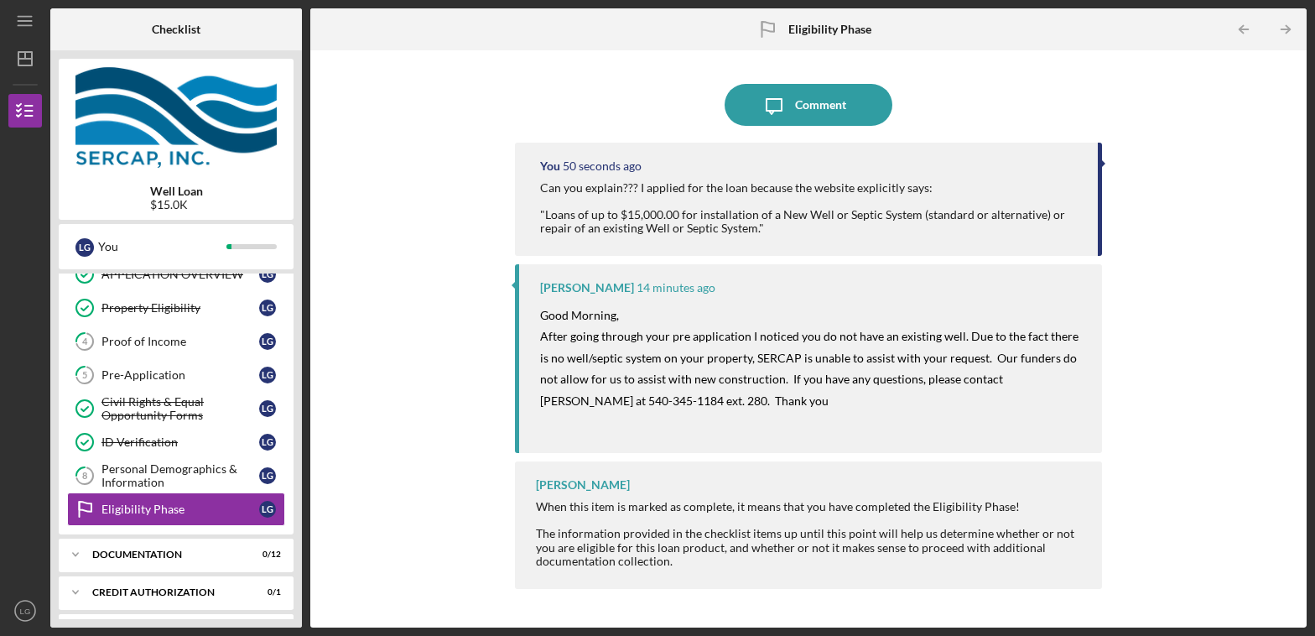
click at [871, 368] on p "After going through your pre application I noticed you do not have an existing …" at bounding box center [813, 368] width 546 height 86
click at [938, 365] on p "After going through your pre application I noticed you do not have an existing …" at bounding box center [813, 368] width 546 height 86
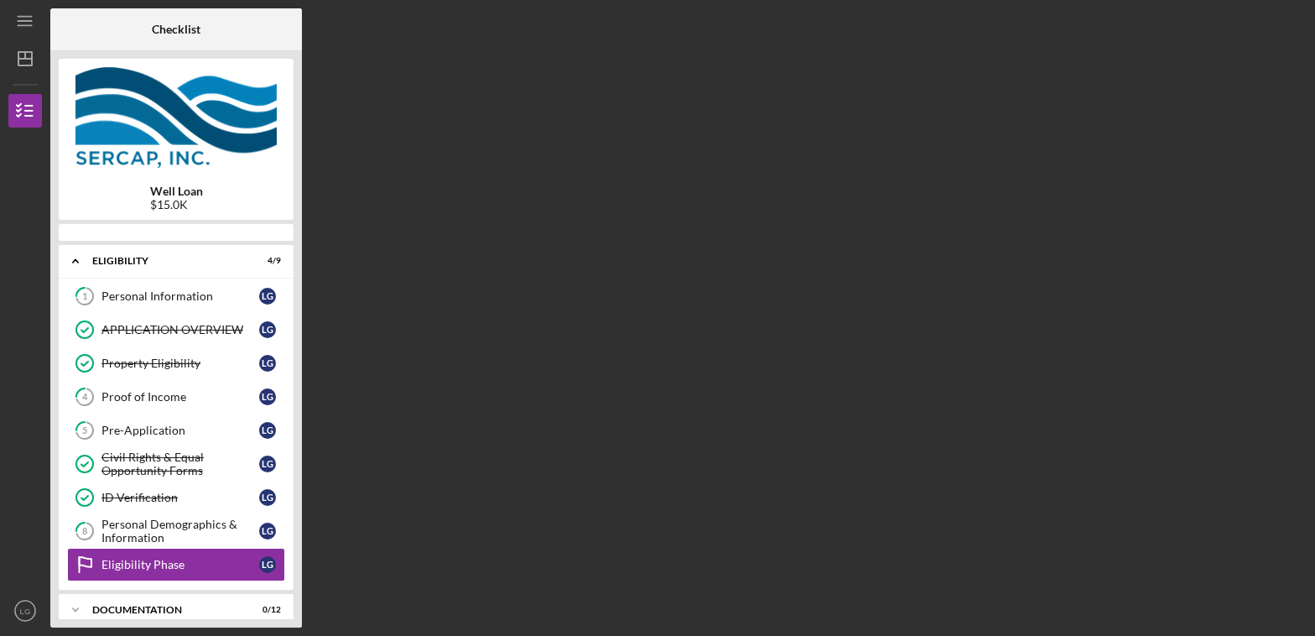
scroll to position [133, 0]
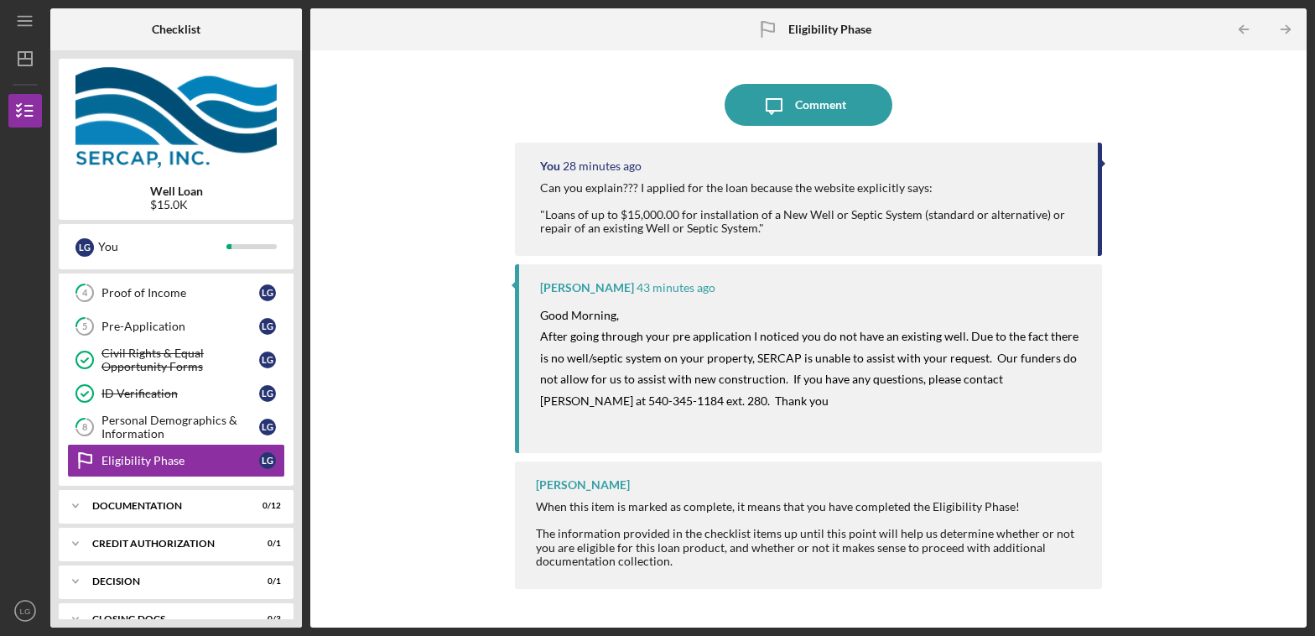
click at [712, 388] on p "After going through your pre application I noticed you do not have an existing …" at bounding box center [813, 368] width 546 height 86
drag, startPoint x: 863, startPoint y: 382, endPoint x: 921, endPoint y: 383, distance: 57.9
click at [863, 383] on span "After going through your pre application I noticed you do not have an existing …" at bounding box center [810, 368] width 541 height 79
click at [966, 383] on span "After going through your pre application I noticed you do not have an existing …" at bounding box center [810, 368] width 541 height 79
click at [1024, 388] on p "After going through your pre application I noticed you do not have an existing …" at bounding box center [813, 368] width 546 height 86
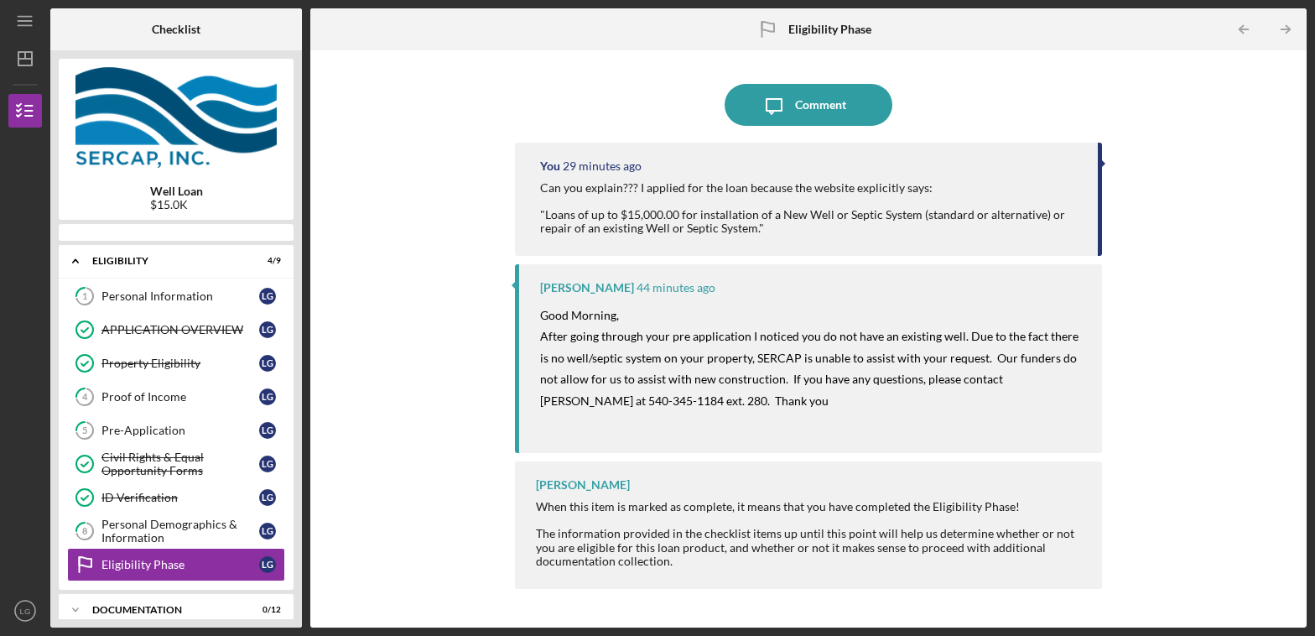
scroll to position [133, 0]
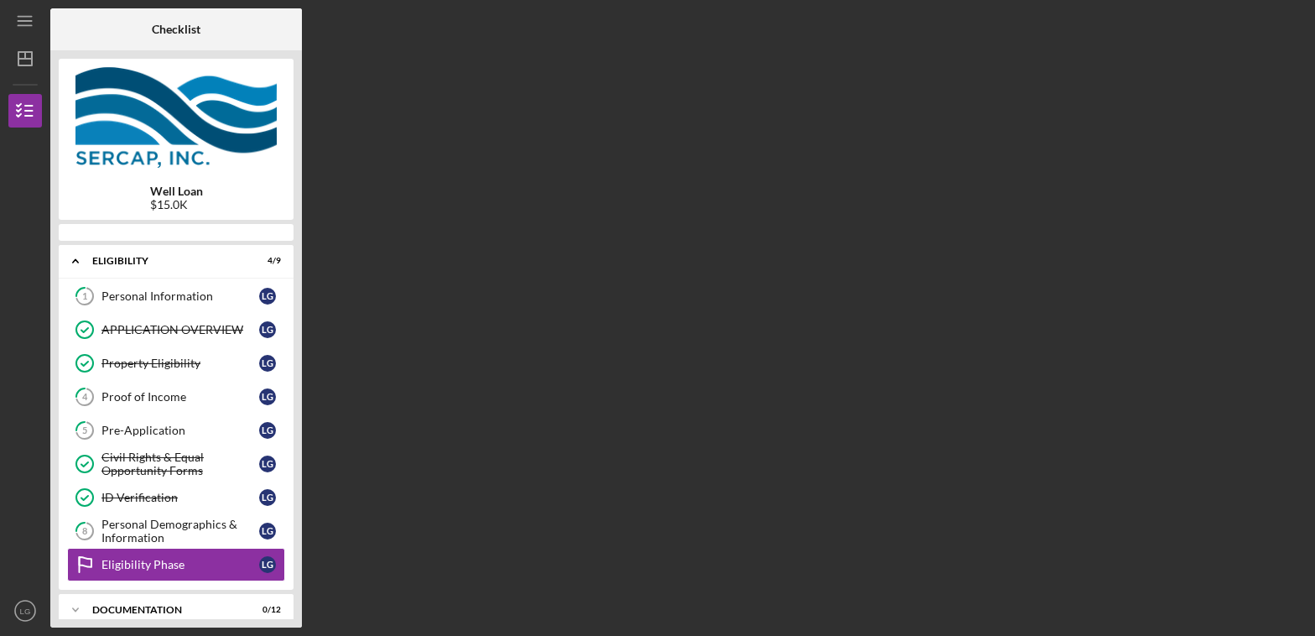
scroll to position [133, 0]
